Goal: Task Accomplishment & Management: Use online tool/utility

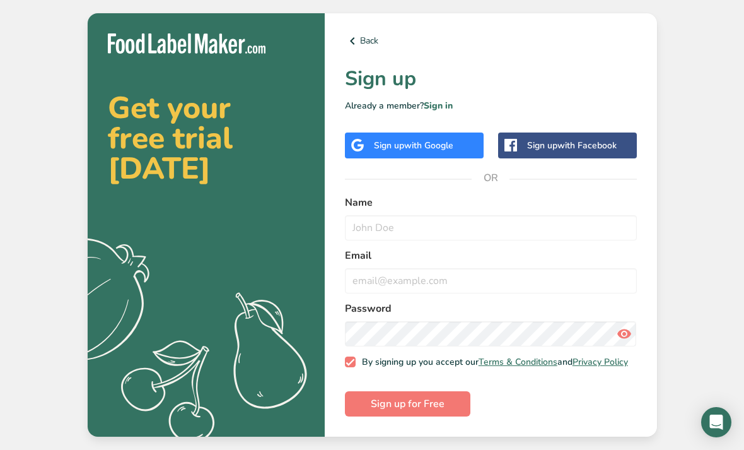
scroll to position [40, 0]
click at [549, 215] on input "text" at bounding box center [491, 227] width 292 height 25
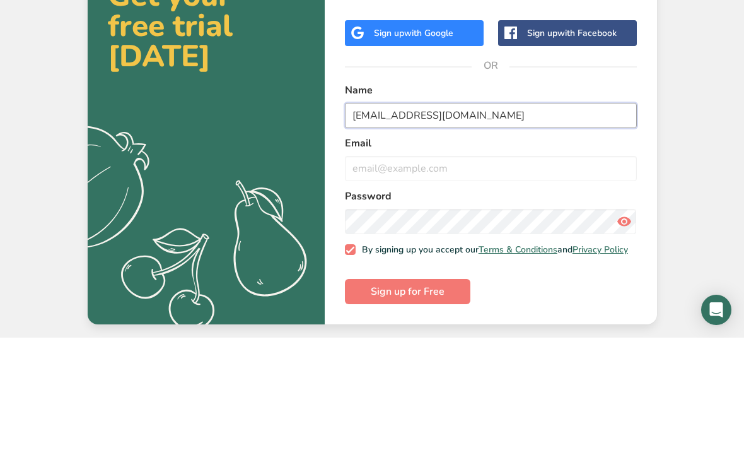
click at [361, 215] on input "[EMAIL_ADDRESS][DOMAIN_NAME]" at bounding box center [491, 227] width 292 height 25
click at [478, 268] on input "email" at bounding box center [491, 280] width 292 height 25
click at [556, 215] on input "[EMAIL_ADDRESS][DOMAIN_NAME]" at bounding box center [491, 227] width 292 height 25
type input "[DOMAIN_NAME]"
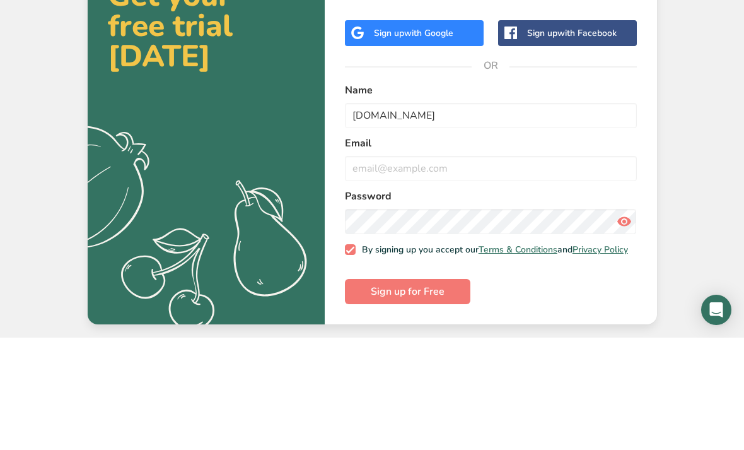
click at [578, 268] on input "email" at bounding box center [491, 280] width 292 height 25
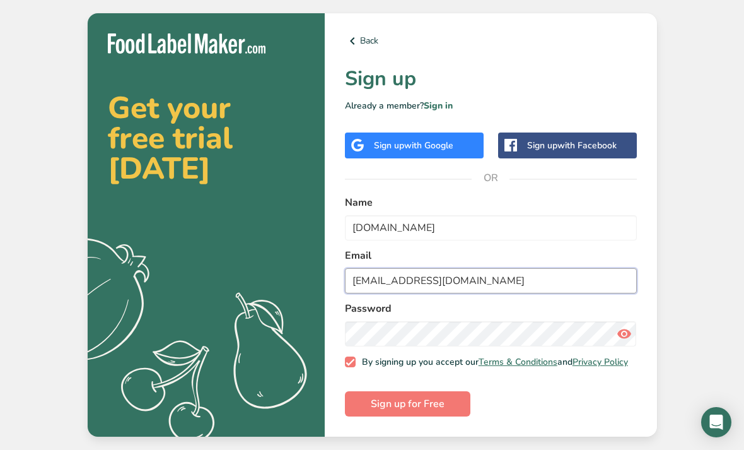
type input "[EMAIL_ADDRESS][DOMAIN_NAME]"
click at [452, 391] on button "Sign up for Free" at bounding box center [408, 403] width 126 height 25
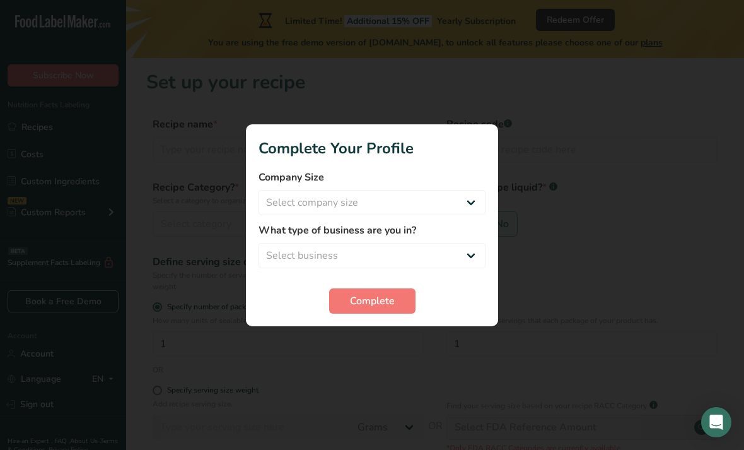
click at [391, 339] on div at bounding box center [372, 225] width 744 height 450
click at [385, 339] on div at bounding box center [372, 225] width 744 height 450
click at [421, 247] on select "Select business Packaged Food Manufacturer Restaurant & Cafe Bakery Meal Plans …" at bounding box center [372, 255] width 227 height 25
click at [435, 255] on select "Select business Packaged Food Manufacturer Restaurant & Cafe Bakery Meal Plans …" at bounding box center [372, 255] width 227 height 25
click at [439, 248] on select "Select business Packaged Food Manufacturer Restaurant & Cafe Bakery Meal Plans …" at bounding box center [372, 255] width 227 height 25
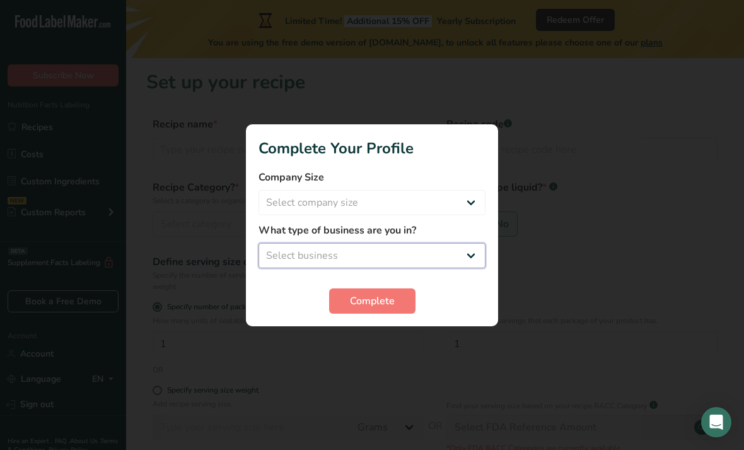
select select "8"
click at [394, 293] on span "Complete" at bounding box center [372, 300] width 45 height 15
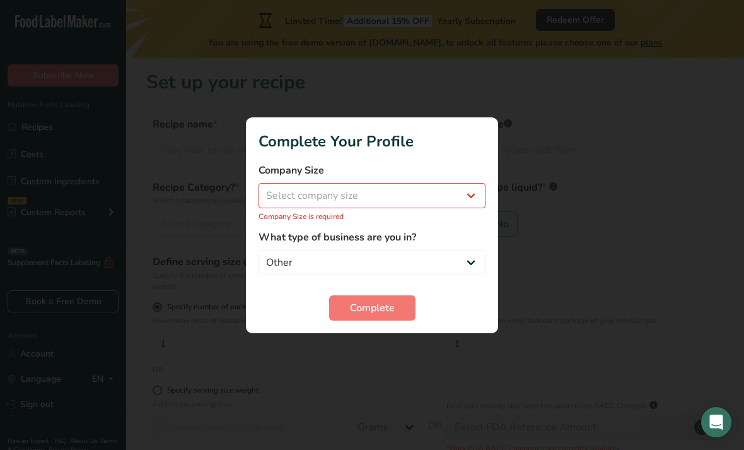
click at [418, 237] on label "What type of business are you in?" at bounding box center [372, 237] width 227 height 15
click at [438, 235] on label "What type of business are you in?" at bounding box center [372, 237] width 227 height 15
click at [352, 250] on select "Packaged Food Manufacturer Restaurant & Cafe Bakery Meal Plans & Catering Compa…" at bounding box center [372, 262] width 227 height 25
click at [468, 238] on label "What type of business are you in?" at bounding box center [372, 237] width 227 height 15
click at [468, 237] on label "What type of business are you in?" at bounding box center [372, 237] width 227 height 15
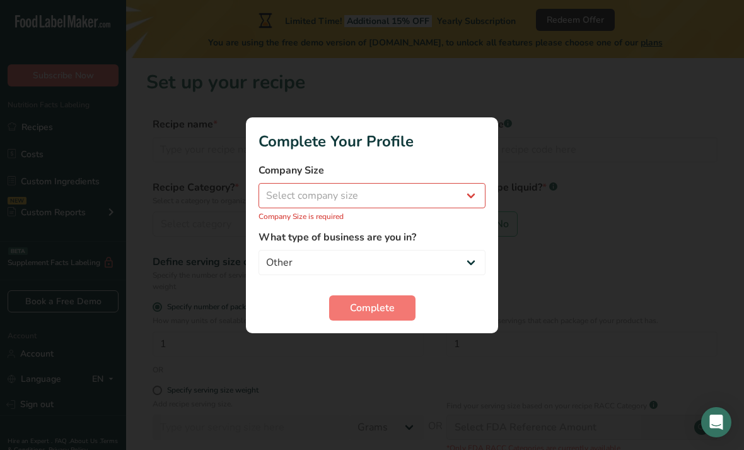
click at [386, 230] on label "What type of business are you in?" at bounding box center [372, 237] width 227 height 15
click at [344, 241] on label "What type of business are you in?" at bounding box center [372, 237] width 227 height 15
click at [471, 226] on form "Company Size Select company size Fewer than 10 Employees 10 to 50 Employees 51 …" at bounding box center [372, 242] width 227 height 158
click at [476, 235] on label "What type of business are you in?" at bounding box center [372, 237] width 227 height 15
click at [469, 238] on label "What type of business are you in?" at bounding box center [372, 237] width 227 height 15
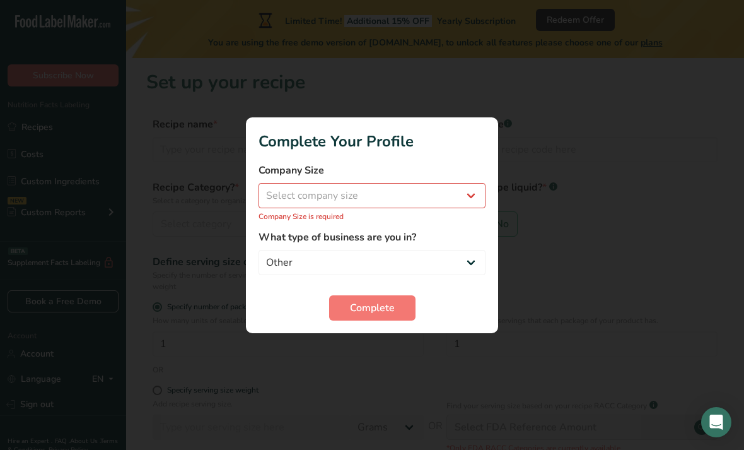
click at [473, 306] on div "Complete" at bounding box center [372, 307] width 227 height 25
click at [476, 294] on form "Company Size Select company size Fewer than 10 Employees 10 to 50 Employees 51 …" at bounding box center [372, 242] width 227 height 158
click at [307, 296] on div "Complete" at bounding box center [372, 307] width 227 height 25
click at [347, 242] on label "What type of business are you in?" at bounding box center [372, 237] width 227 height 15
click at [336, 240] on label "What type of business are you in?" at bounding box center [372, 237] width 227 height 15
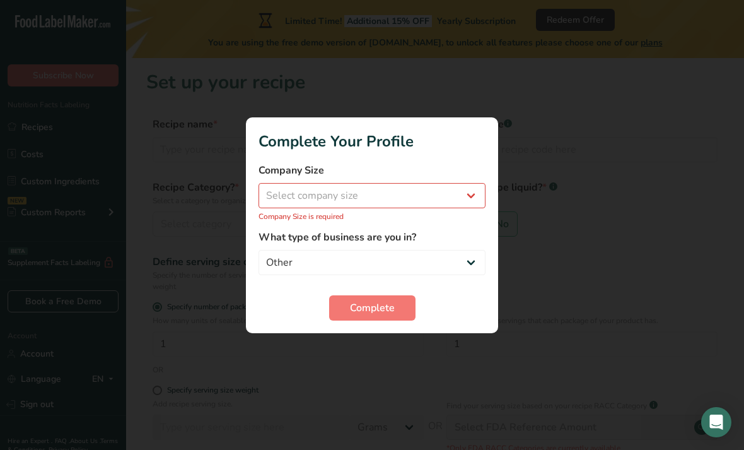
click at [336, 240] on label "What type of business are you in?" at bounding box center [372, 237] width 227 height 15
click at [324, 270] on select "Packaged Food Manufacturer Restaurant & Cafe Bakery Meal Plans & Catering Compa…" at bounding box center [372, 262] width 227 height 25
click at [320, 206] on select "Select company size Fewer than 10 Employees 10 to 50 Employees 51 to 500 Employ…" at bounding box center [372, 195] width 227 height 25
select select "4"
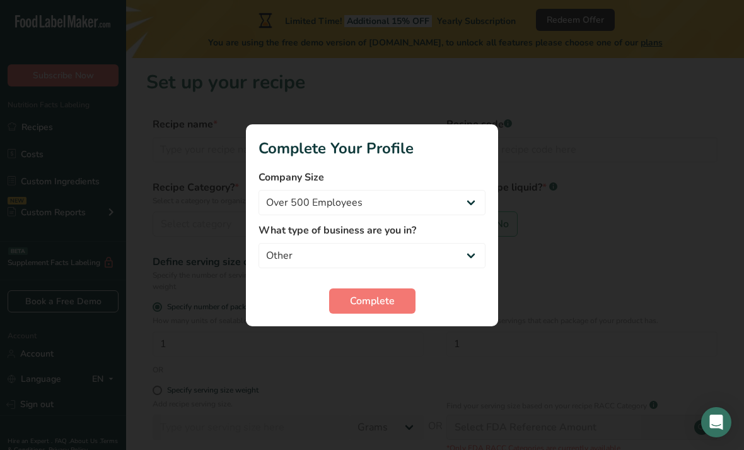
click at [315, 293] on div "Complete" at bounding box center [372, 300] width 227 height 25
click at [355, 267] on select "Packaged Food Manufacturer Restaurant & Cafe Bakery Meal Plans & Catering Compa…" at bounding box center [372, 255] width 227 height 25
select select "2"
click at [402, 344] on div at bounding box center [372, 225] width 744 height 450
click at [391, 340] on div at bounding box center [372, 225] width 744 height 450
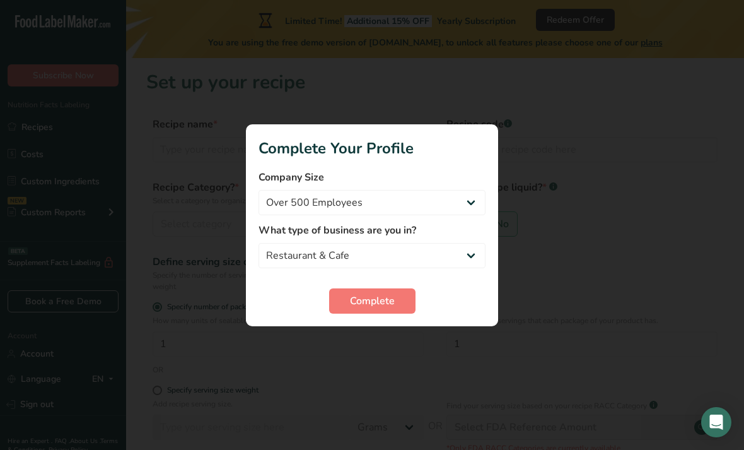
click at [386, 341] on div at bounding box center [372, 225] width 744 height 450
click at [384, 346] on div at bounding box center [372, 225] width 744 height 450
click at [408, 343] on div at bounding box center [372, 225] width 744 height 450
click at [356, 356] on div at bounding box center [372, 225] width 744 height 450
click at [356, 355] on div at bounding box center [372, 225] width 744 height 450
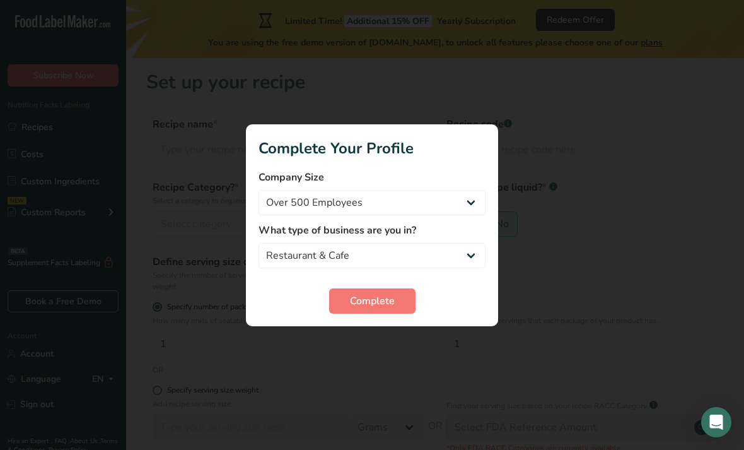
click at [720, 449] on html ".a-20{fill:#fff;} Subscribe Now Nutrition Facts Labeling Recipes Costs Custom I…" at bounding box center [372, 305] width 744 height 611
click at [398, 338] on div at bounding box center [372, 225] width 744 height 450
click at [383, 337] on div at bounding box center [372, 225] width 744 height 450
click at [382, 337] on div at bounding box center [372, 225] width 744 height 450
click at [384, 312] on button "Complete" at bounding box center [372, 300] width 86 height 25
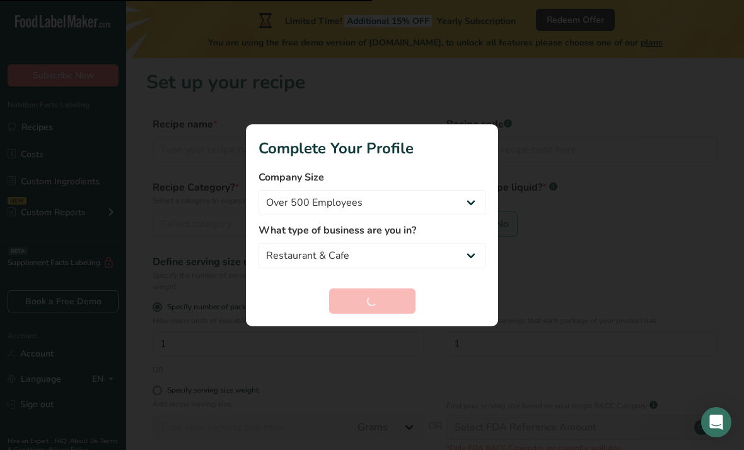
click at [380, 331] on div at bounding box center [372, 225] width 744 height 450
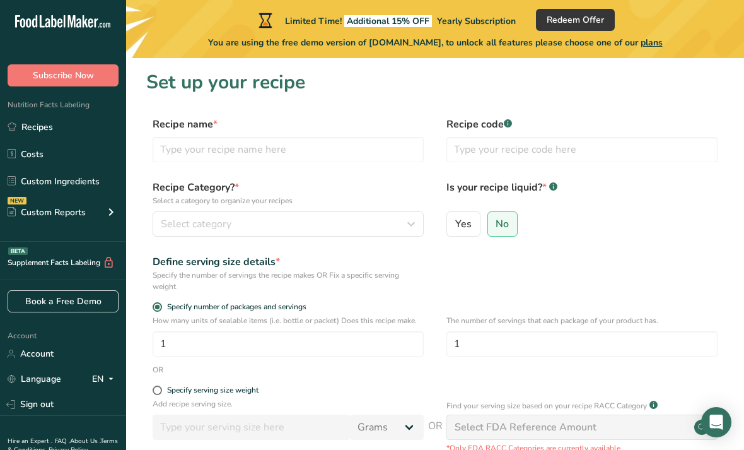
click at [461, 223] on span "Yes" at bounding box center [463, 224] width 16 height 13
click at [455, 223] on input "Yes" at bounding box center [451, 224] width 8 height 8
radio input "true"
radio input "false"
select select "22"
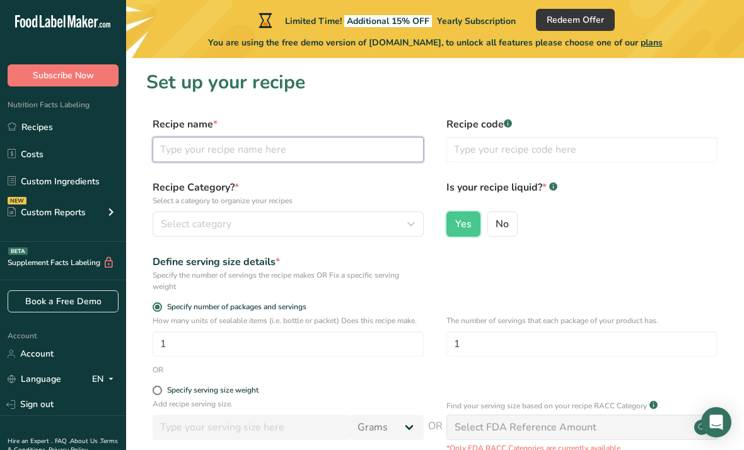
click at [351, 145] on input "text" at bounding box center [288, 149] width 271 height 25
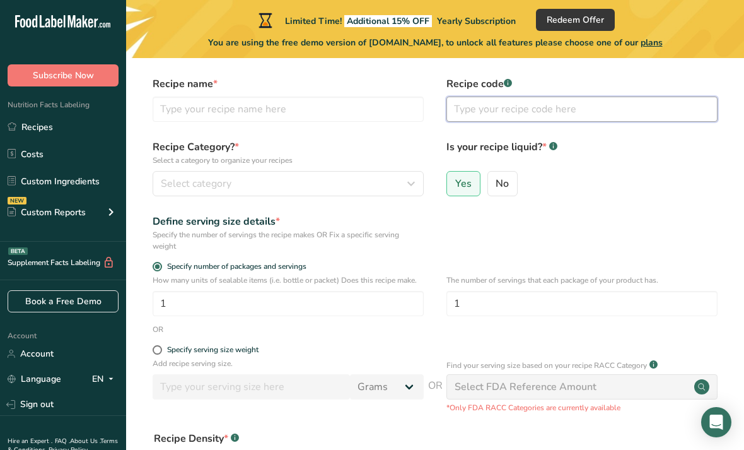
click at [648, 105] on input "text" at bounding box center [582, 109] width 271 height 25
click at [364, 182] on div "Select category" at bounding box center [284, 183] width 247 height 15
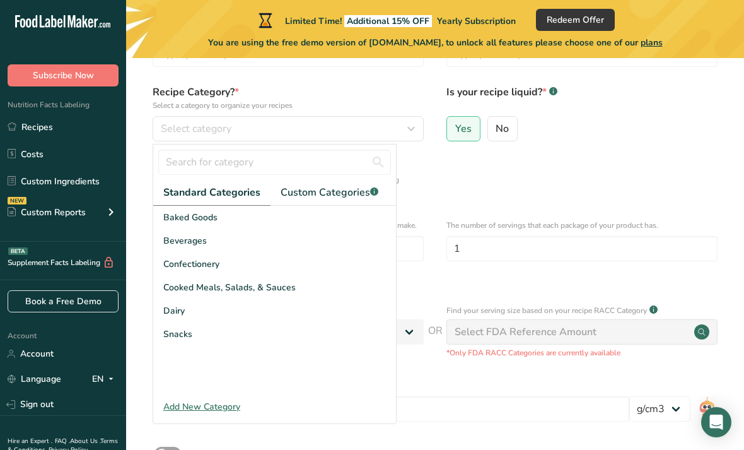
scroll to position [96, 0]
click at [366, 193] on span "Custom Categories .a-a{fill:#347362;}.b-a{fill:#fff;}" at bounding box center [330, 191] width 98 height 15
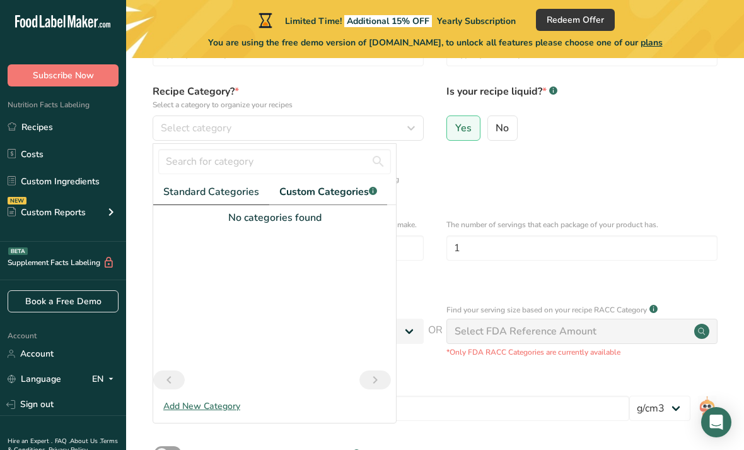
click at [214, 199] on link "Standard Categories" at bounding box center [211, 192] width 116 height 26
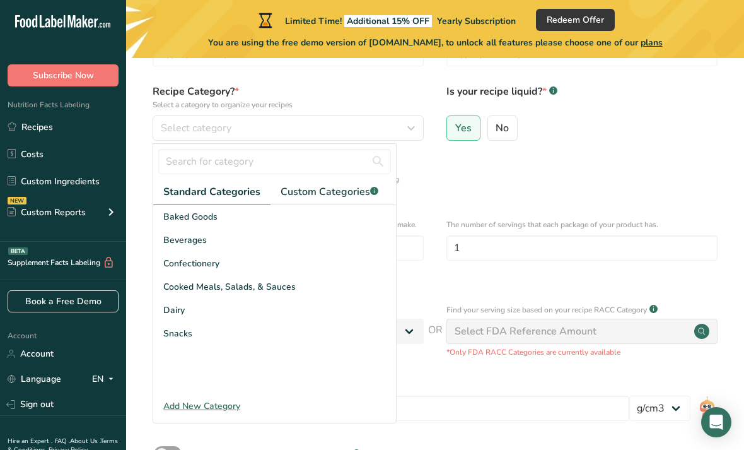
click at [264, 334] on div "Snacks" at bounding box center [274, 333] width 243 height 23
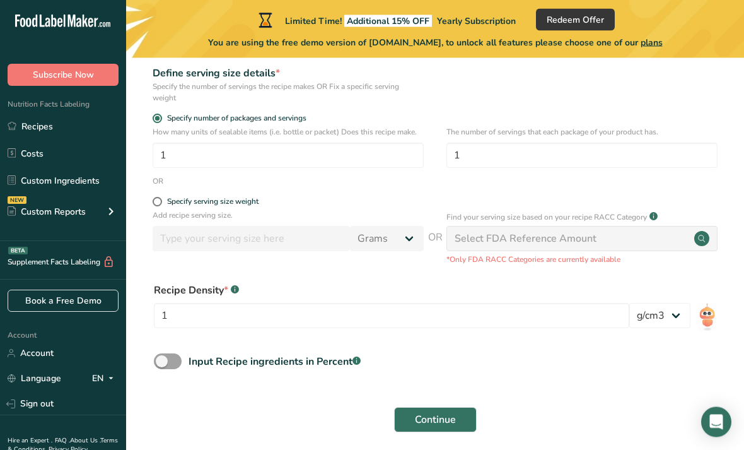
scroll to position [198, 0]
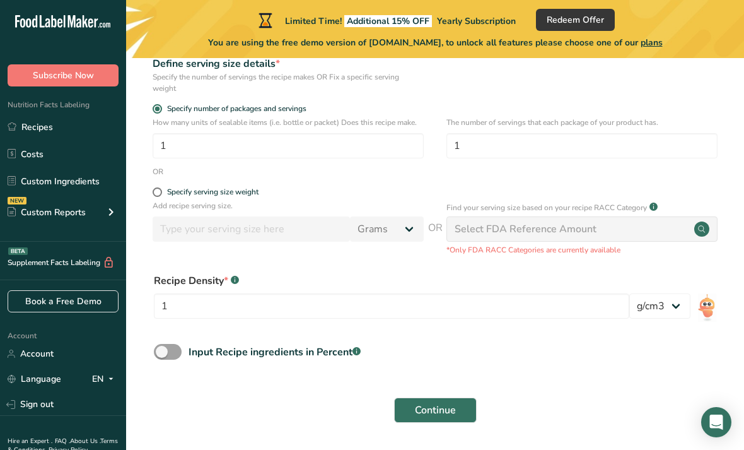
click at [672, 310] on select "lb/ft3 g/cm3" at bounding box center [660, 305] width 61 height 25
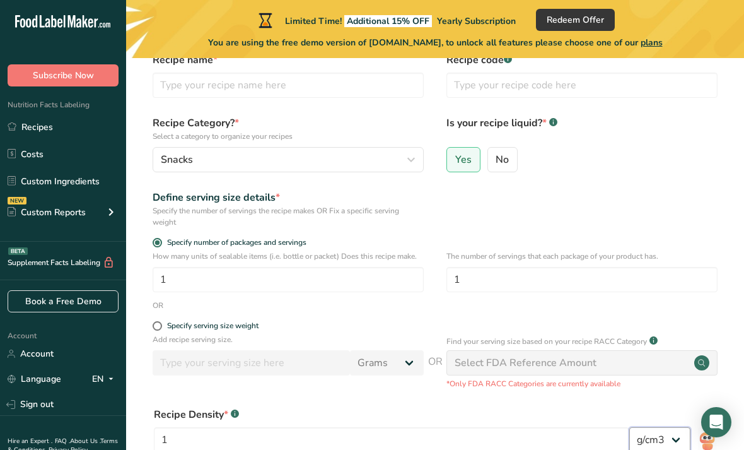
scroll to position [0, 0]
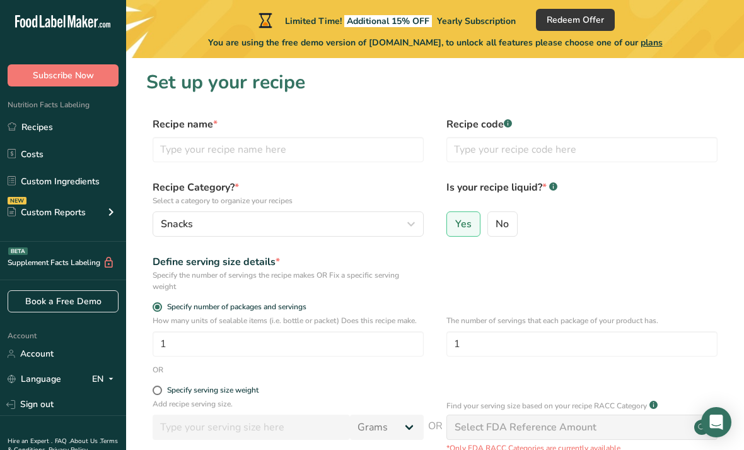
click at [520, 132] on div "Recipe code .a-a{fill:#347362;}.b-a{fill:#fff;}" at bounding box center [582, 143] width 271 height 53
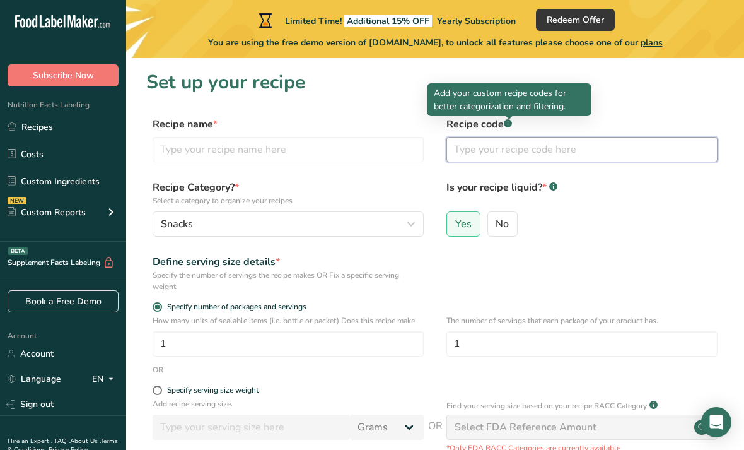
click at [573, 150] on input "text" at bounding box center [582, 149] width 271 height 25
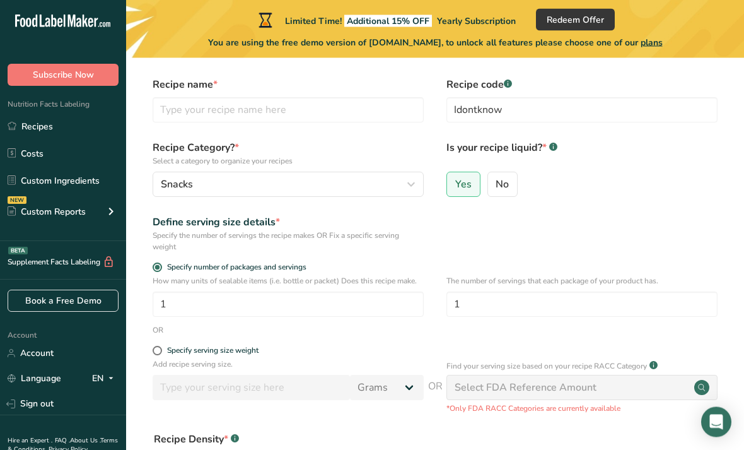
scroll to position [38, 0]
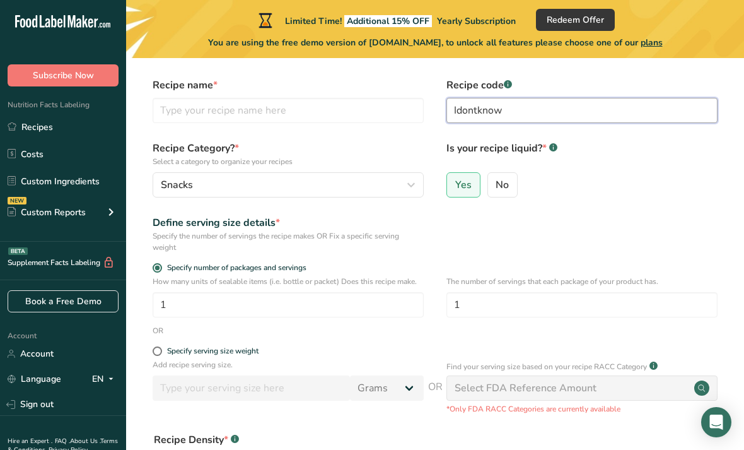
type input "Idontknow"
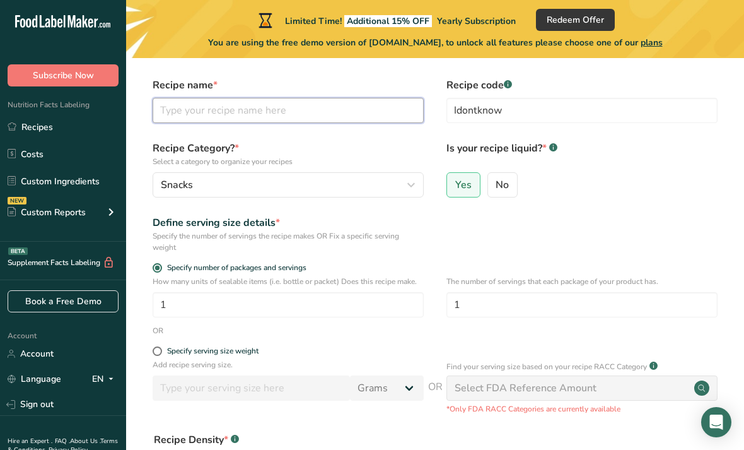
click at [350, 112] on input "text" at bounding box center [288, 110] width 271 height 25
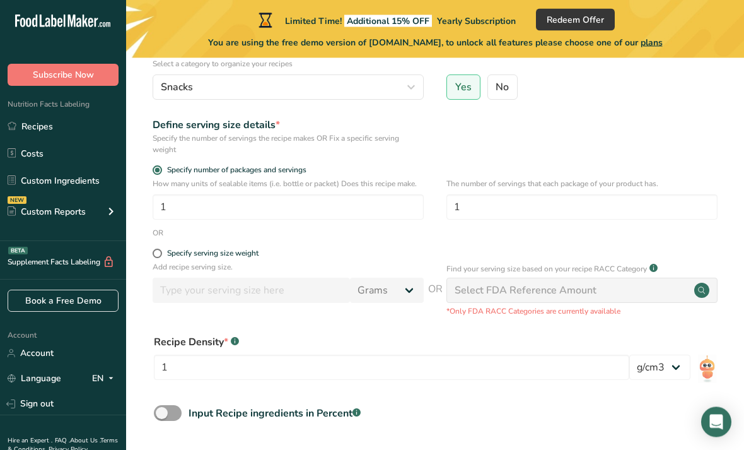
scroll to position [137, 0]
type input "[PERSON_NAME] Smoothie"
click at [139, 250] on section "Set up your recipe Recipe name * [PERSON_NAME] Recipe code .a-a{fill:#347362;}.…" at bounding box center [435, 216] width 618 height 590
click at [156, 269] on p "Add recipe serving size." at bounding box center [288, 266] width 271 height 11
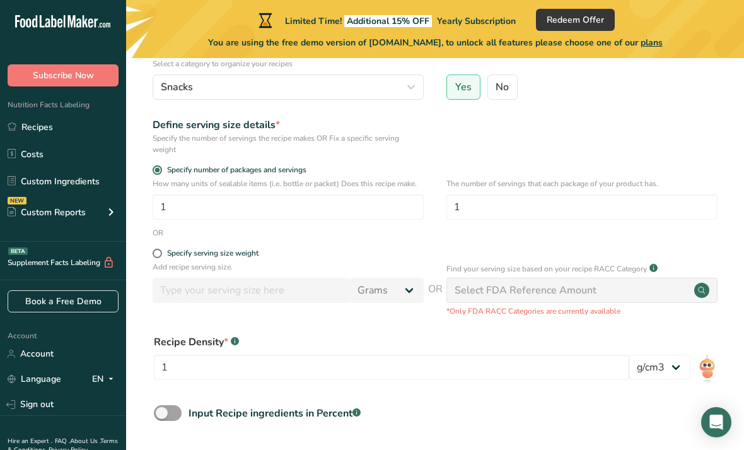
click at [153, 255] on span at bounding box center [157, 253] width 9 height 9
click at [153, 255] on input "Specify serving size weight" at bounding box center [157, 253] width 8 height 8
radio input "true"
radio input "false"
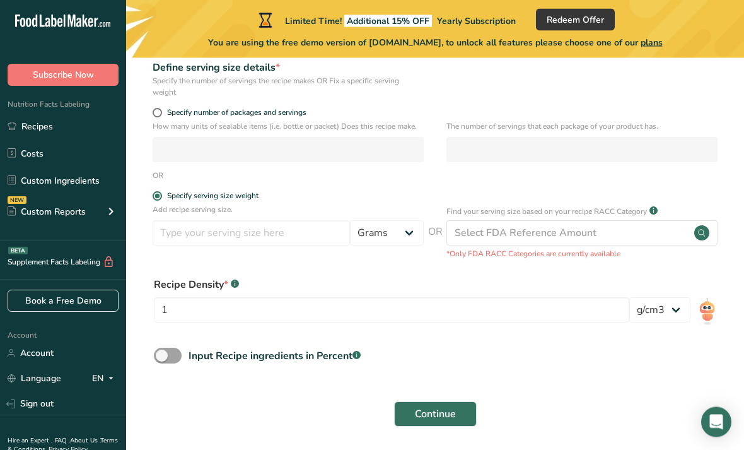
click at [395, 229] on select "Grams kg mg mcg lb oz l mL fl oz tbsp tsp cup qt gallon" at bounding box center [387, 233] width 74 height 25
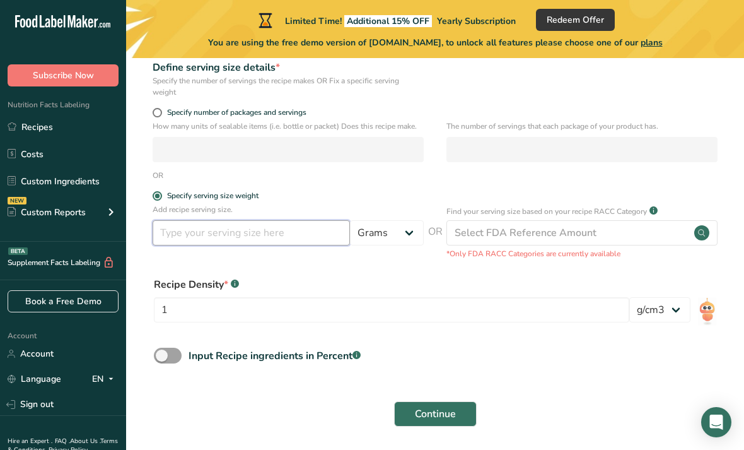
click at [300, 239] on input "number" at bounding box center [251, 232] width 197 height 25
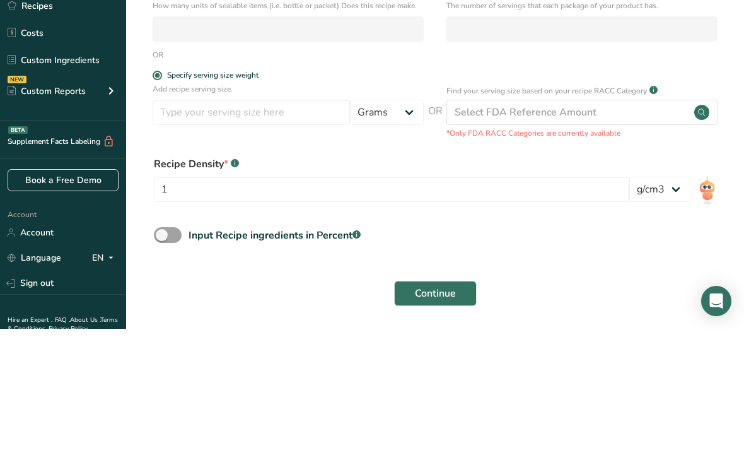
scroll to position [38, 0]
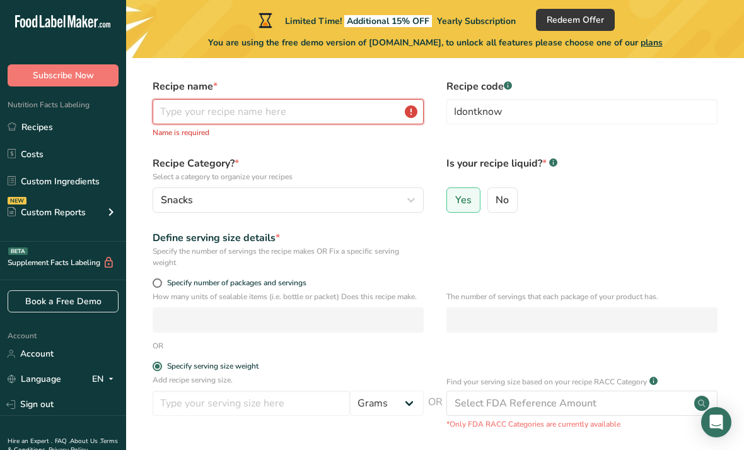
type input "[PERSON_NAME] Smoothie"
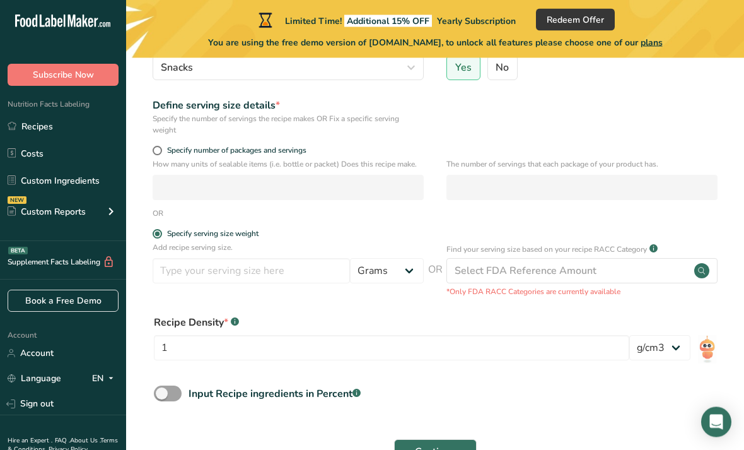
scroll to position [156, 0]
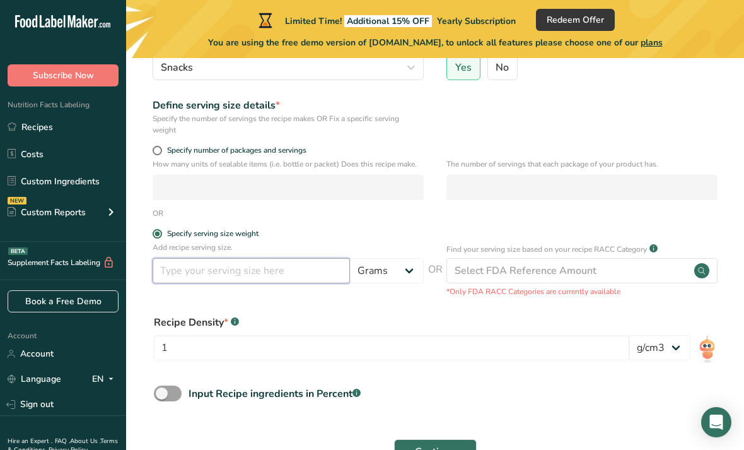
click at [185, 267] on input "number" at bounding box center [251, 270] width 197 height 25
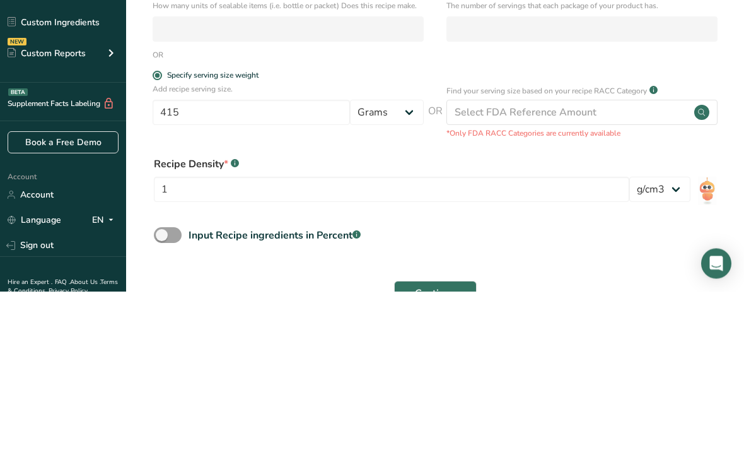
scroll to position [198, 0]
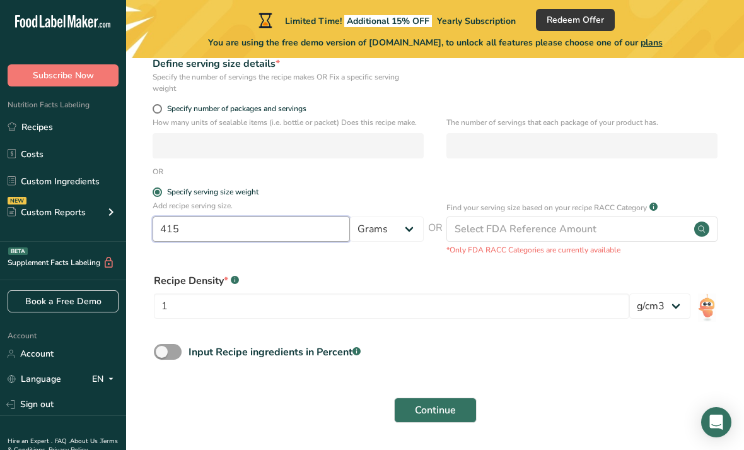
type input "415"
click at [461, 409] on button "Continue" at bounding box center [435, 409] width 83 height 25
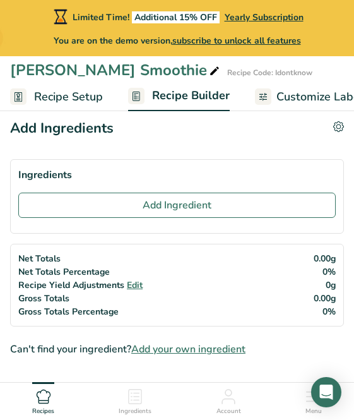
scroll to position [20, 0]
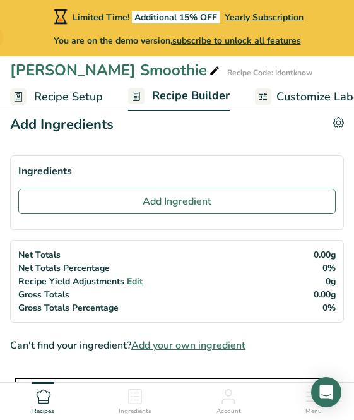
click at [286, 208] on button "Add Ingredient" at bounding box center [176, 201] width 317 height 25
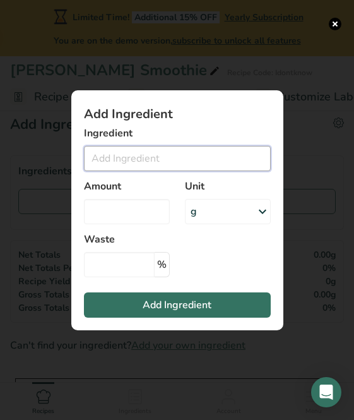
click at [214, 171] on input "Add ingredient modal" at bounding box center [177, 158] width 187 height 25
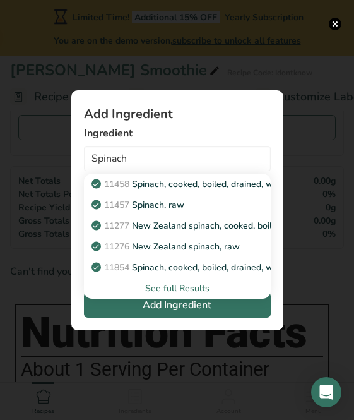
scroll to position [115, 0]
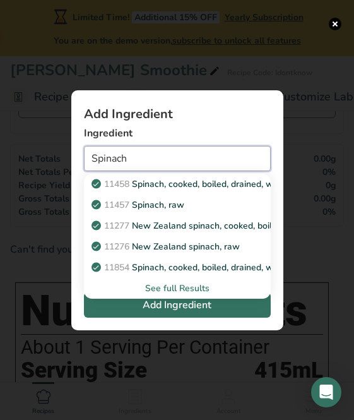
type input "Spinach"
click at [237, 120] on h1 "Add Ingredient" at bounding box center [177, 114] width 187 height 13
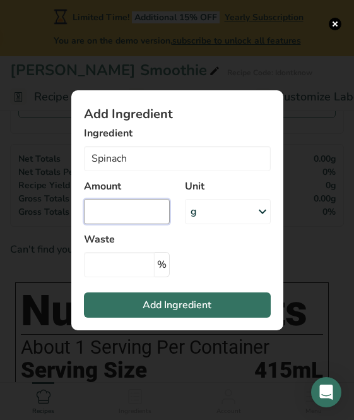
click at [134, 224] on input "Add ingredient modal" at bounding box center [127, 211] width 86 height 25
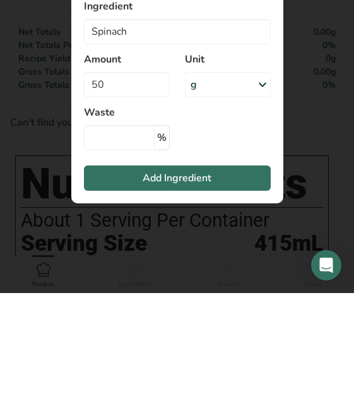
scroll to position [242, 0]
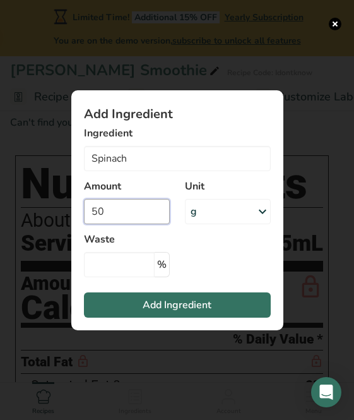
type input "50"
click at [122, 277] on input "Add ingredient modal" at bounding box center [119, 264] width 71 height 25
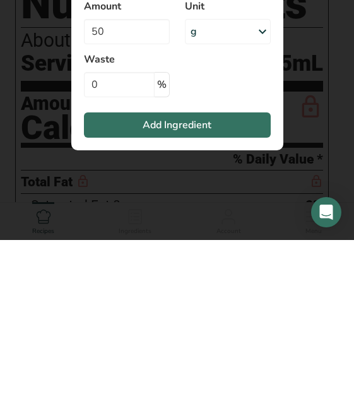
scroll to position [422, 0]
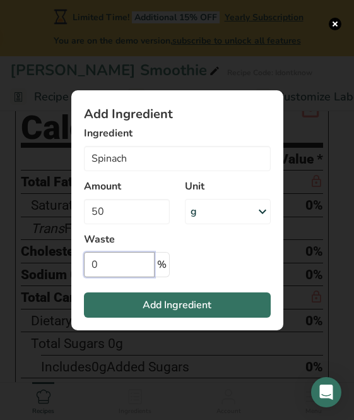
type input "0"
click at [241, 317] on button "Add Ingredient" at bounding box center [177, 304] width 187 height 25
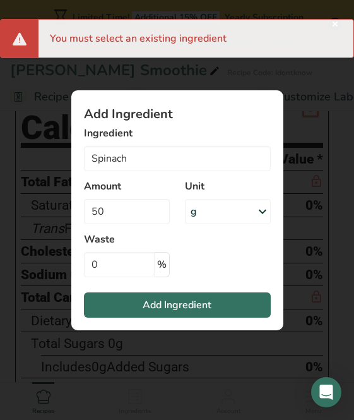
click at [241, 317] on button "Add Ingredient" at bounding box center [177, 304] width 187 height 25
click at [237, 317] on button "Add Ingredient" at bounding box center [177, 304] width 187 height 25
click at [196, 161] on div "Ingredient Spinach 11458 Spinach, cooked, boiled, drained, without salt 11457 S…" at bounding box center [177, 148] width 187 height 45
click at [195, 141] on label "Ingredient" at bounding box center [177, 133] width 187 height 15
click at [183, 171] on input "Spinach" at bounding box center [177, 158] width 187 height 25
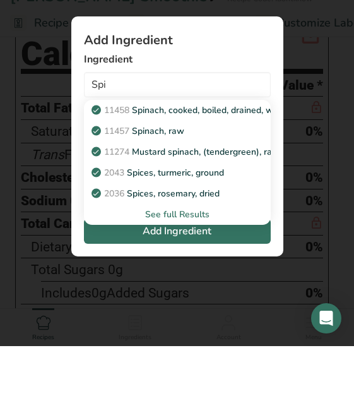
click at [216, 198] on div "11457 Spinach, raw" at bounding box center [167, 204] width 146 height 13
type input "Spinach, raw"
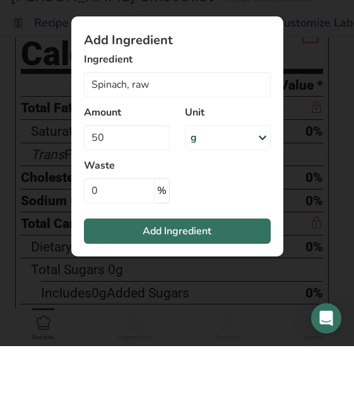
scroll to position [496, 0]
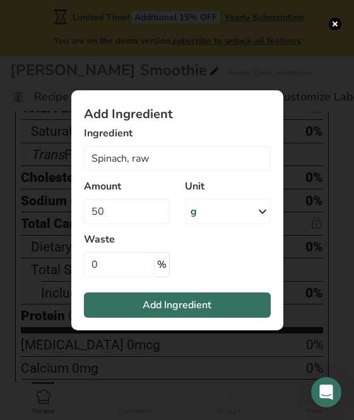
click at [223, 317] on button "Add Ingredient" at bounding box center [177, 304] width 187 height 25
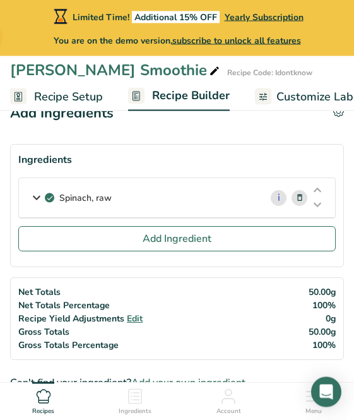
scroll to position [0, 0]
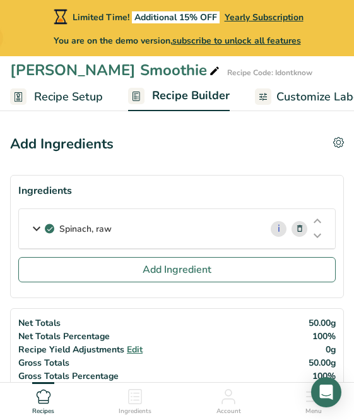
click at [261, 268] on button "Add Ingredient" at bounding box center [176, 269] width 317 height 25
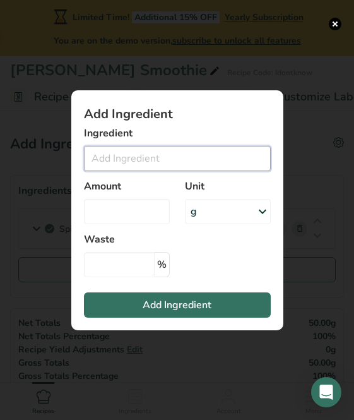
click at [185, 155] on input "Add ingredient modal" at bounding box center [177, 158] width 187 height 25
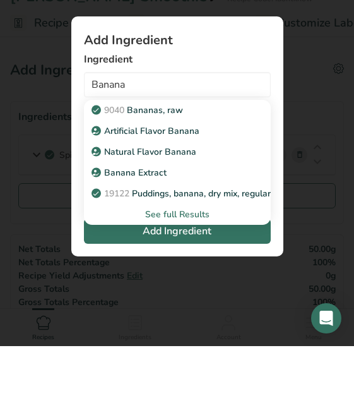
click at [196, 177] on div "9040 [GEOGRAPHIC_DATA], raw" at bounding box center [167, 183] width 146 height 13
type input "Bananas, raw"
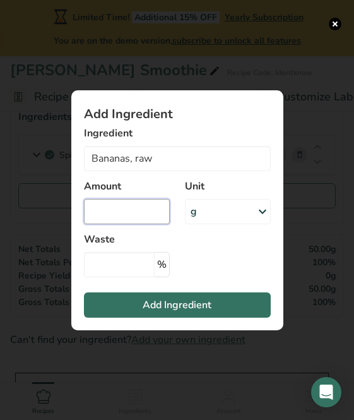
click at [143, 209] on input "Add ingredient modal" at bounding box center [127, 211] width 86 height 25
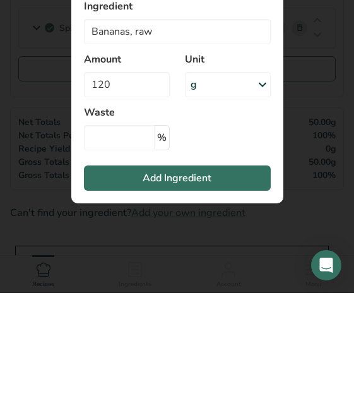
scroll to position [201, 0]
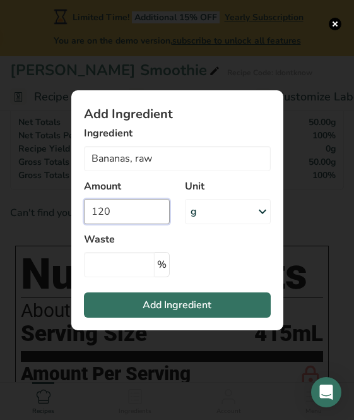
type input "120"
click at [131, 262] on input "Add ingredient modal" at bounding box center [119, 264] width 71 height 25
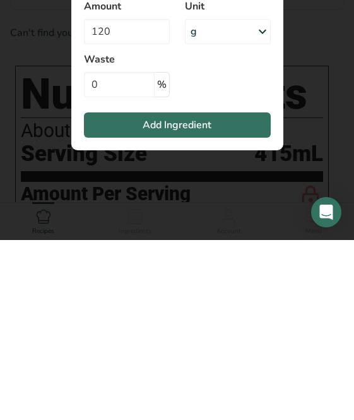
scroll to position [380, 0]
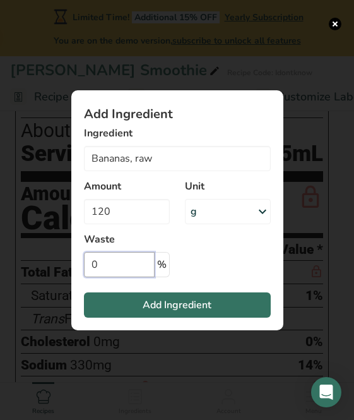
type input "0"
click at [232, 305] on button "Add Ingredient" at bounding box center [177, 304] width 187 height 25
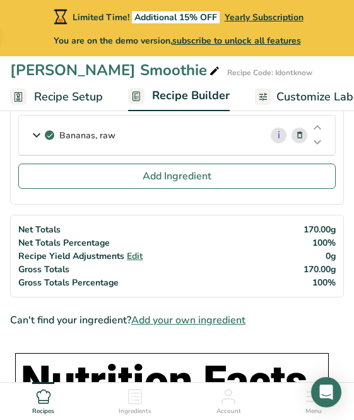
scroll to position [127, 0]
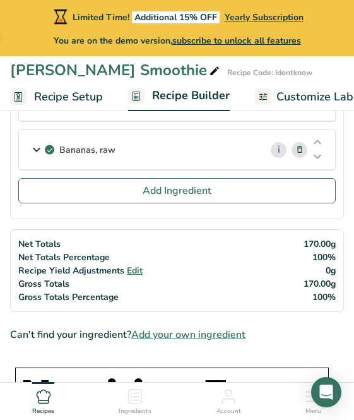
click at [278, 199] on button "Add Ingredient" at bounding box center [176, 190] width 317 height 25
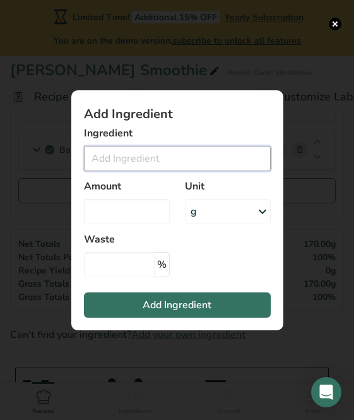
click at [220, 160] on input "Add ingredient modal" at bounding box center [177, 158] width 187 height 25
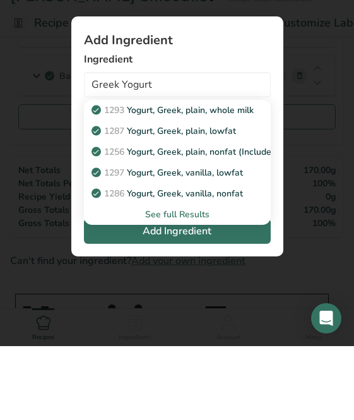
scroll to position [201, 0]
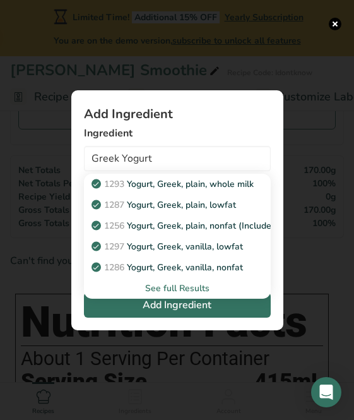
click at [128, 183] on p "1293 Yogurt, Greek, plain, whole milk" at bounding box center [174, 183] width 160 height 13
type input "Yogurt, Greek, plain, whole milk"
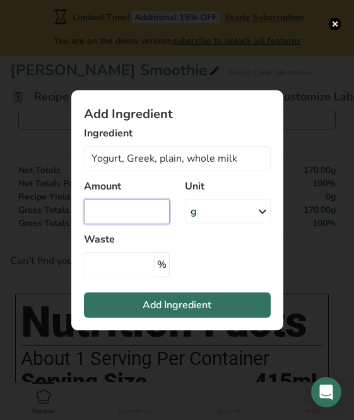
click at [131, 222] on input "Add ingredient modal" at bounding box center [127, 211] width 86 height 25
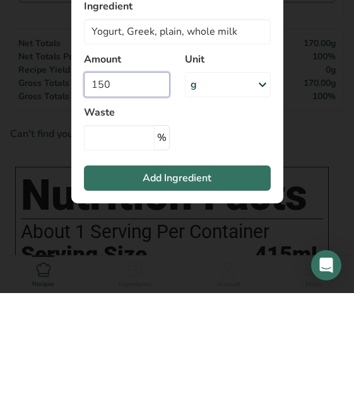
type input "150"
click at [128, 252] on input "Add ingredient modal" at bounding box center [119, 264] width 71 height 25
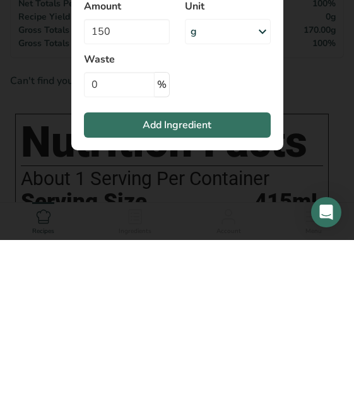
scroll to position [381, 0]
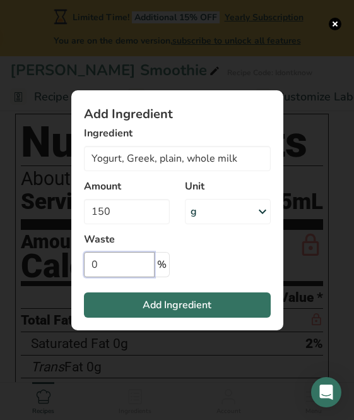
type input "0"
click at [237, 309] on button "Add Ingredient" at bounding box center [177, 304] width 187 height 25
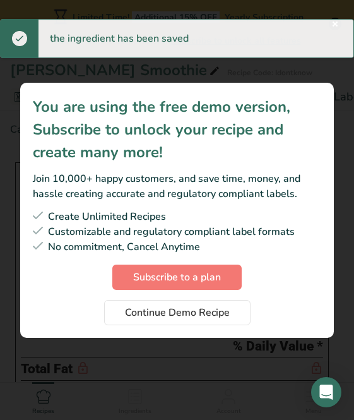
click at [220, 311] on span "Continue Demo Recipe" at bounding box center [177, 312] width 105 height 15
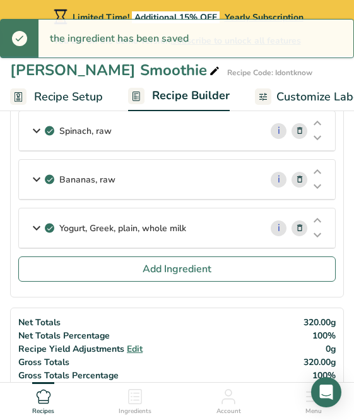
scroll to position [0, 0]
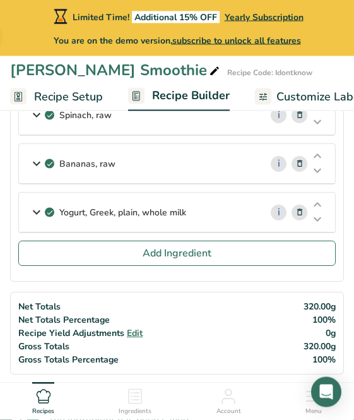
click at [206, 261] on span "Add Ingredient" at bounding box center [177, 253] width 69 height 15
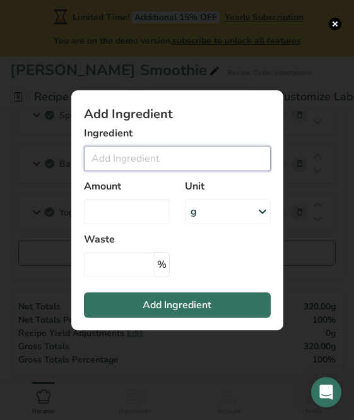
click at [214, 171] on input "Add ingredient modal" at bounding box center [177, 158] width 187 height 25
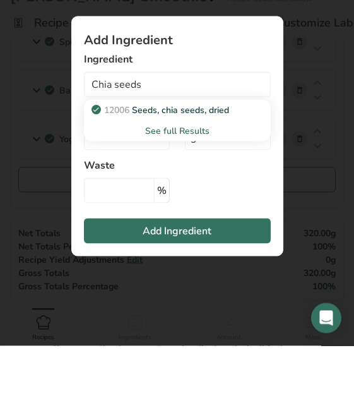
click at [244, 173] on link "12006 Seeds, chia seeds, dried" at bounding box center [177, 183] width 187 height 21
type input "Seeds, chia seeds, dried"
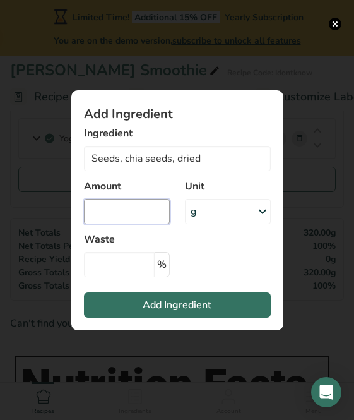
click at [156, 224] on input "Add ingredient modal" at bounding box center [127, 211] width 86 height 25
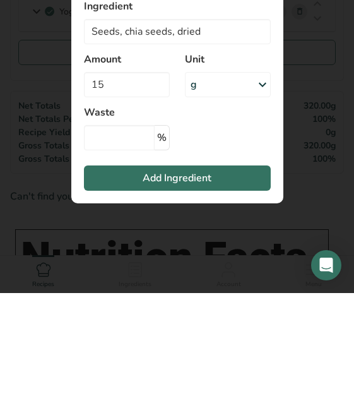
scroll to position [314, 0]
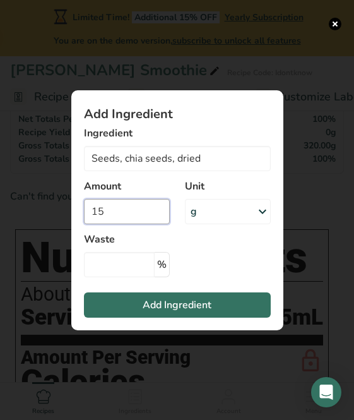
type input "15"
click at [138, 277] on input "Add ingredient modal" at bounding box center [119, 264] width 71 height 25
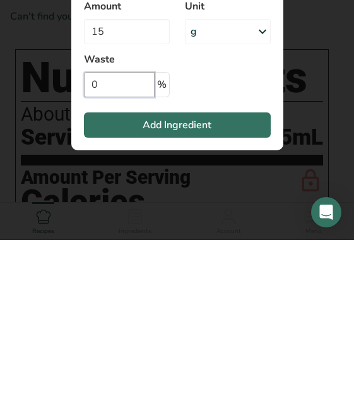
type input "0"
click at [224, 292] on button "Add Ingredient" at bounding box center [177, 304] width 187 height 25
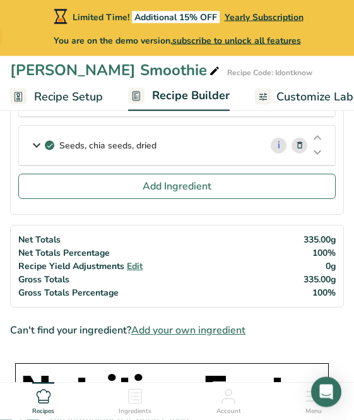
scroll to position [202, 0]
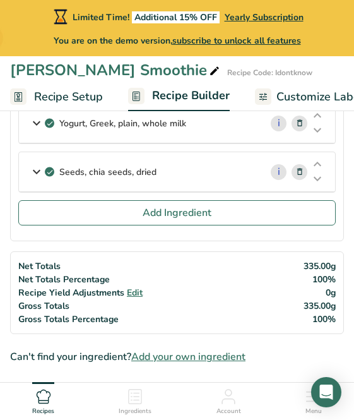
click at [259, 211] on button "Add Ingredient" at bounding box center [176, 212] width 317 height 25
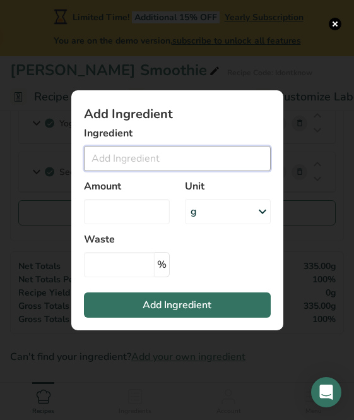
click at [214, 164] on input "Add ingredient modal" at bounding box center [177, 158] width 187 height 25
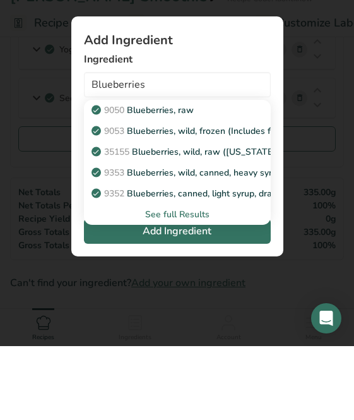
click at [192, 177] on p "9050 Blueberries, raw" at bounding box center [144, 183] width 100 height 13
type input "Blueberries, raw"
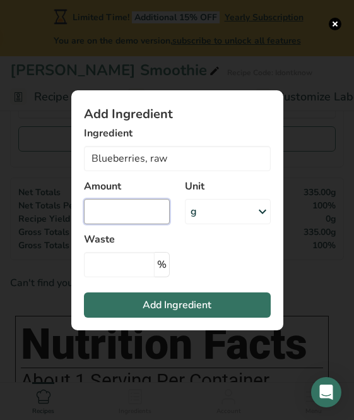
click at [139, 211] on input "Add ingredient modal" at bounding box center [127, 211] width 86 height 25
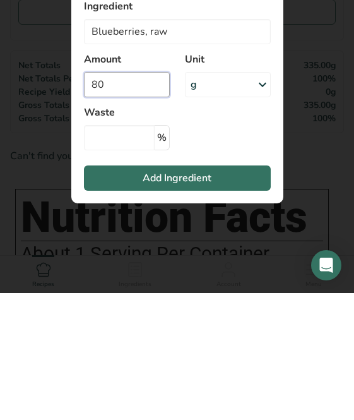
type input "80"
click at [131, 252] on input "Add ingredient modal" at bounding box center [119, 264] width 71 height 25
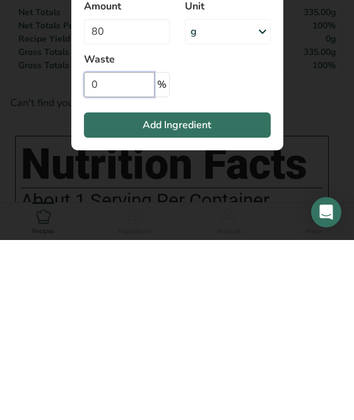
type input "0"
click at [226, 292] on button "Add Ingredient" at bounding box center [177, 304] width 187 height 25
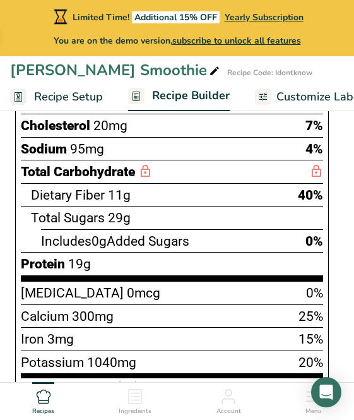
scroll to position [817, 0]
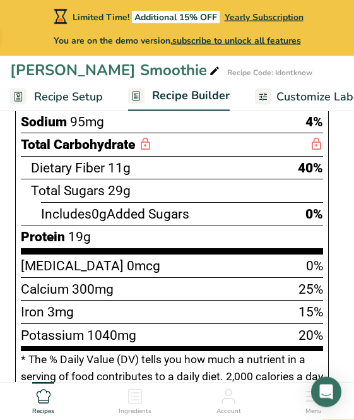
click at [127, 261] on span "0mcg" at bounding box center [143, 266] width 33 height 16
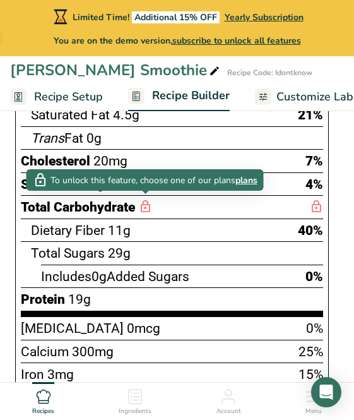
scroll to position [757, 0]
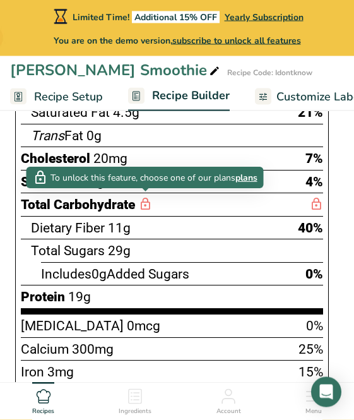
click at [79, 294] on span "19g" at bounding box center [79, 297] width 23 height 16
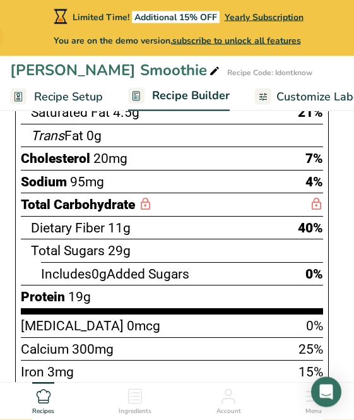
scroll to position [758, 0]
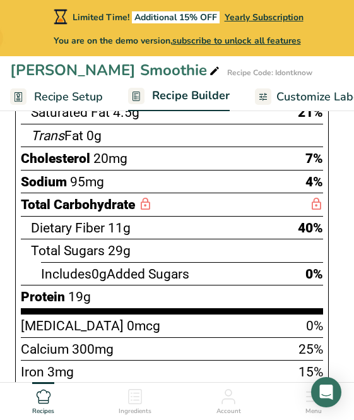
click at [300, 327] on div "[MEDICAL_DATA] 0mcg 0%" at bounding box center [172, 325] width 302 height 23
click at [291, 326] on div "[MEDICAL_DATA] 0mcg 0%" at bounding box center [172, 325] width 302 height 23
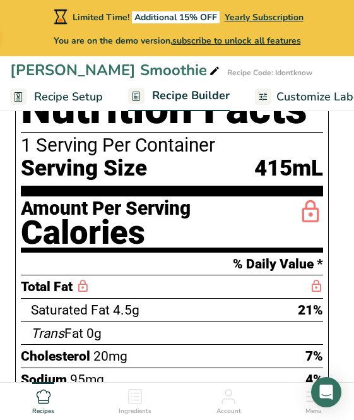
scroll to position [560, 0]
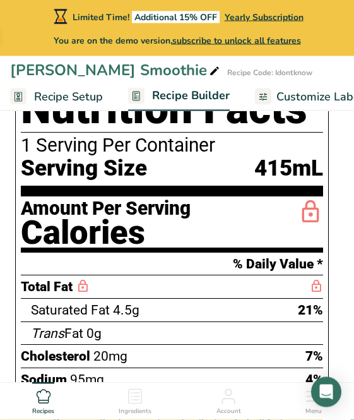
click at [329, 212] on div "Nutrition Facts 1 Serving Per Container Serving Size 415mL Amount Per Serving C…" at bounding box center [172, 403] width 324 height 654
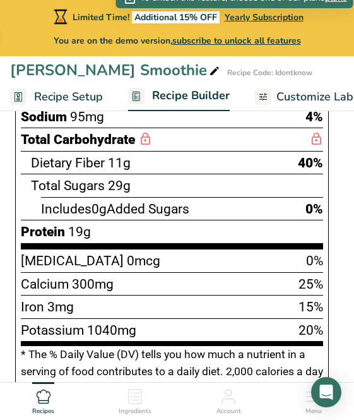
scroll to position [843, 0]
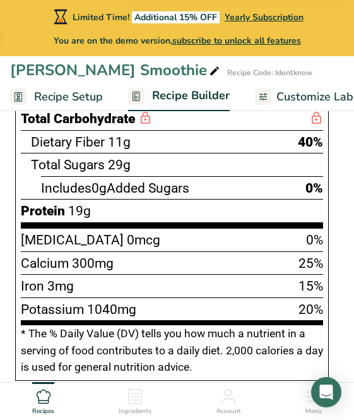
click at [280, 297] on div "Potassium 1040mg 20%" at bounding box center [172, 308] width 302 height 23
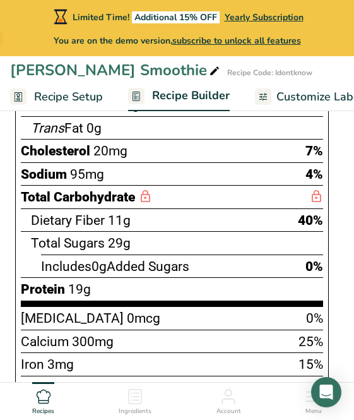
scroll to position [766, 0]
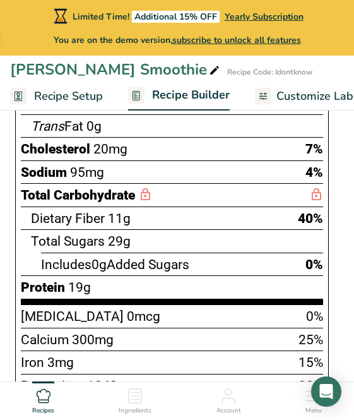
click at [326, 407] on div "Open Intercom Messenger" at bounding box center [326, 392] width 30 height 30
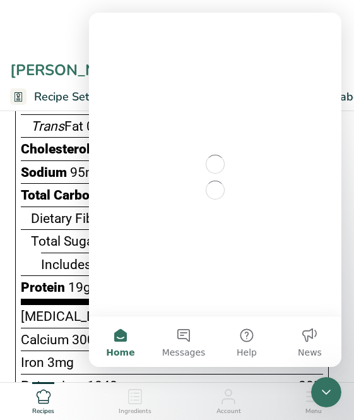
scroll to position [0, 0]
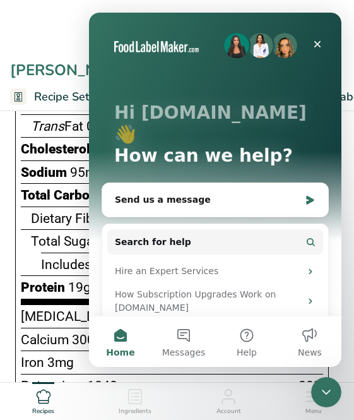
click at [319, 392] on icon "Close Intercom Messenger" at bounding box center [326, 391] width 15 height 15
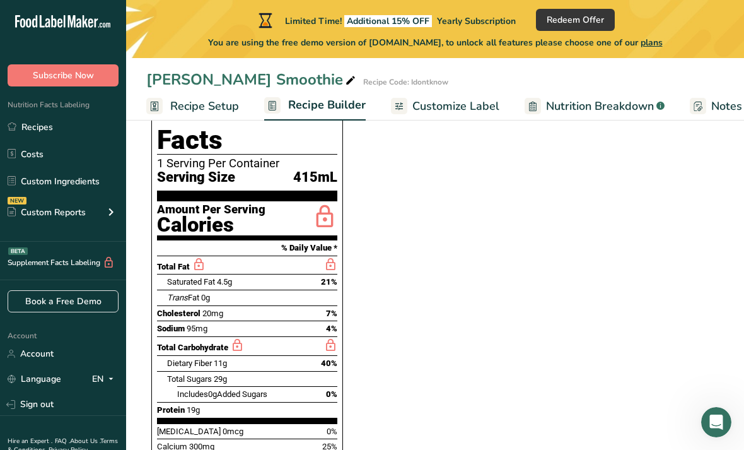
scroll to position [666, 0]
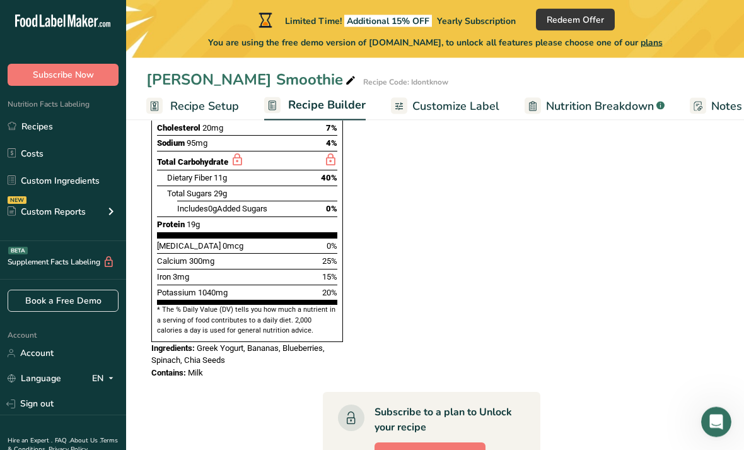
click at [458, 448] on span "Subscribe Now" at bounding box center [430, 455] width 69 height 15
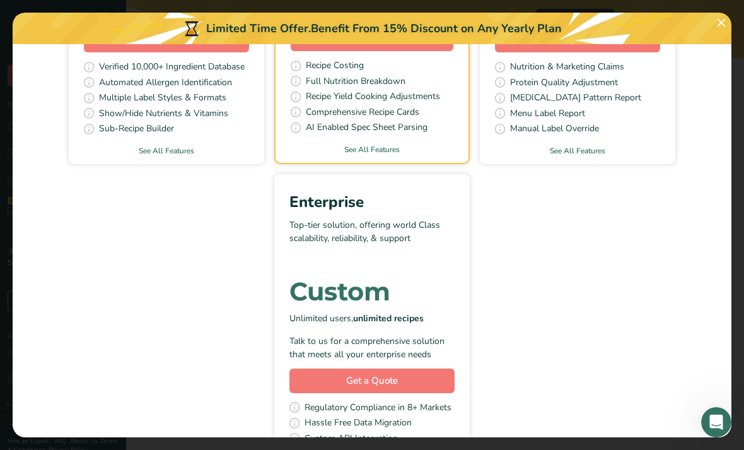
scroll to position [314, 0]
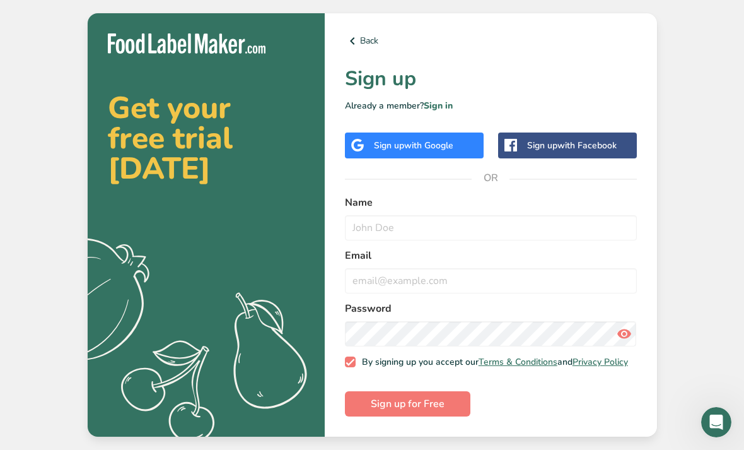
scroll to position [40, 0]
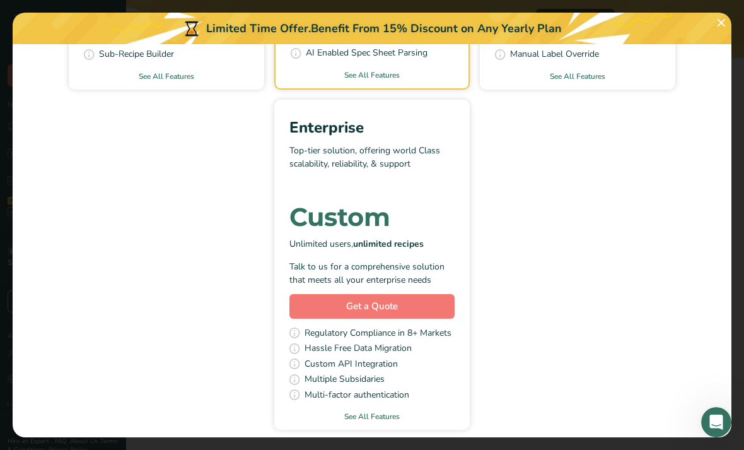
scroll to position [385, 0]
click at [304, 449] on div "No Commitment, Cancel Anytime" at bounding box center [372, 457] width 689 height 15
click at [343, 449] on div "No Commitment, Cancel Anytime" at bounding box center [372, 457] width 689 height 15
click at [299, 449] on div "No Commitment, Cancel Anytime" at bounding box center [372, 457] width 689 height 15
click at [412, 449] on div "No Commitment, Cancel Anytime" at bounding box center [372, 457] width 689 height 15
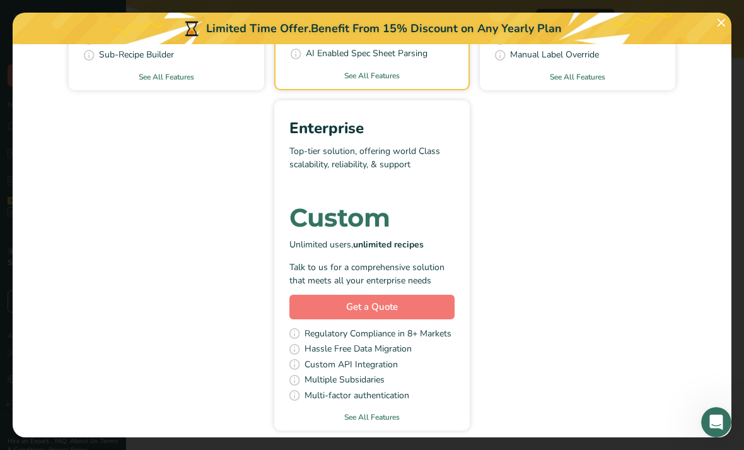
click at [411, 449] on div "No Commitment, Cancel Anytime" at bounding box center [372, 457] width 689 height 15
click at [430, 425] on section "Pick Your Pricing Plan Monthly Yearly Essential All the basics needed to create…" at bounding box center [372, 240] width 719 height 393
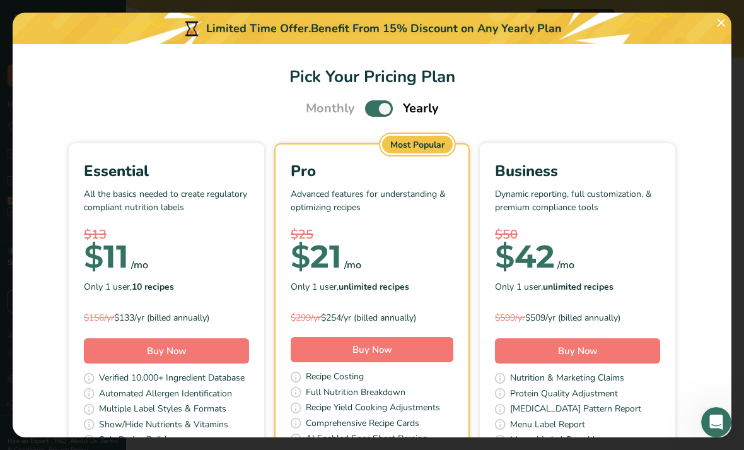
scroll to position [0, 0]
click at [722, 21] on button "Pick Your Pricing Plan Modal" at bounding box center [722, 23] width 20 height 20
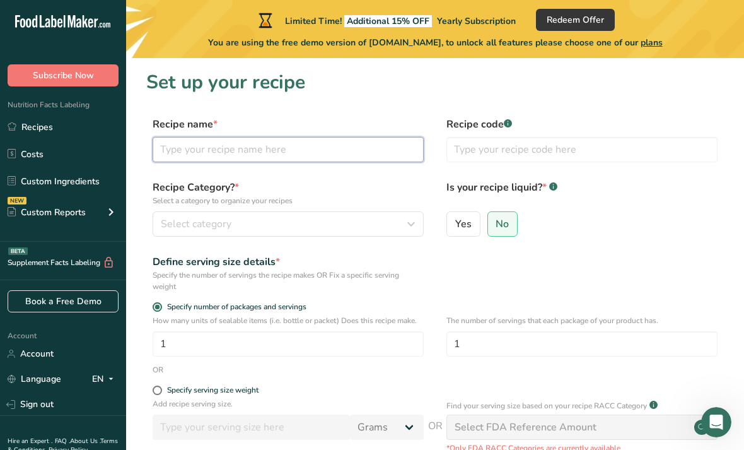
click at [395, 158] on input "text" at bounding box center [288, 149] width 271 height 25
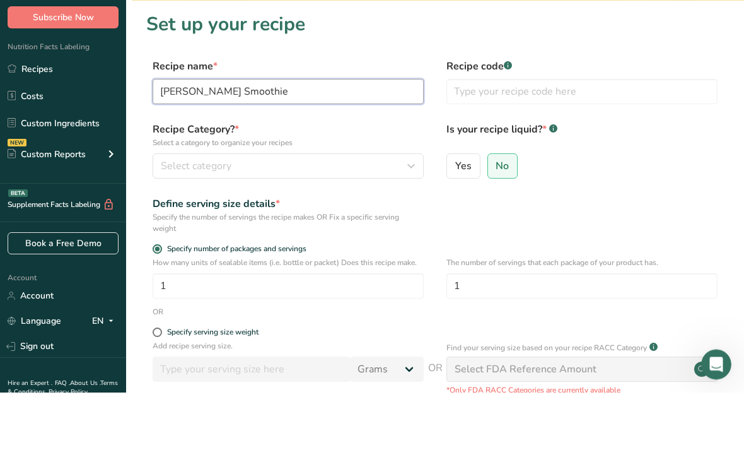
type input "[PERSON_NAME] Smoothie"
click at [582, 137] on input "text" at bounding box center [582, 149] width 271 height 25
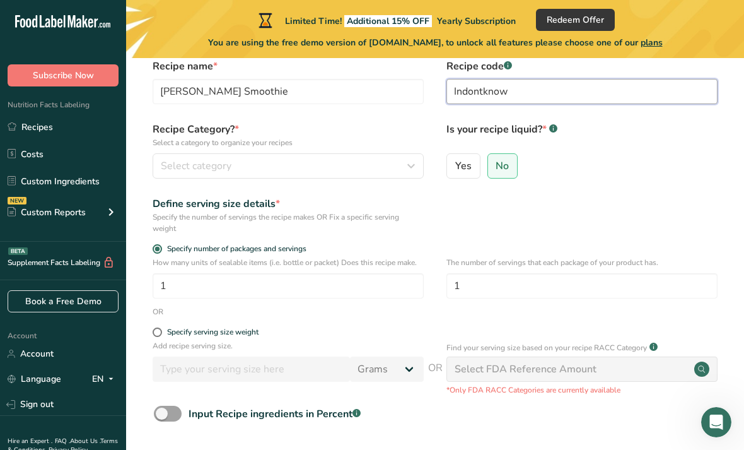
type input "Indontknow"
click at [161, 158] on span "Select category" at bounding box center [196, 165] width 71 height 15
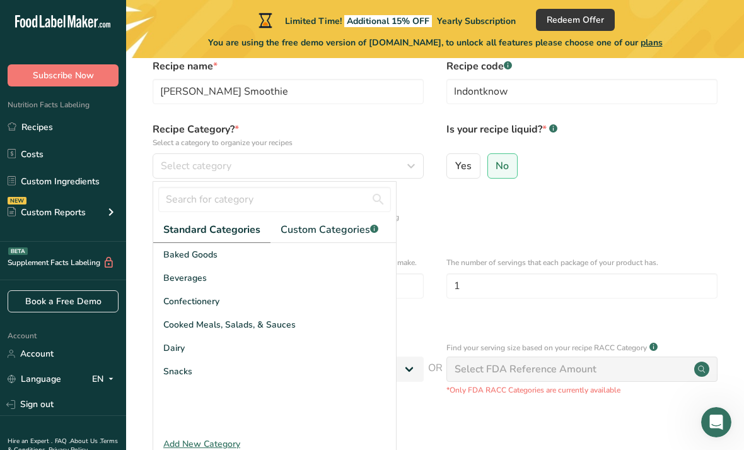
scroll to position [35, 0]
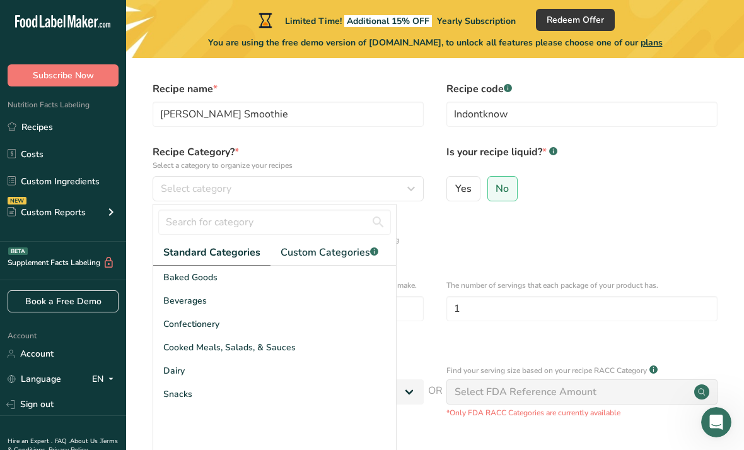
click at [175, 387] on div "Snacks" at bounding box center [274, 393] width 243 height 23
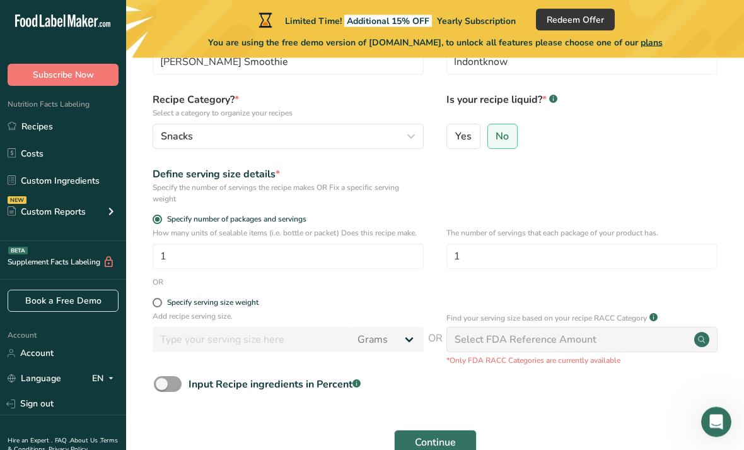
scroll to position [88, 0]
click at [156, 299] on span at bounding box center [157, 302] width 9 height 9
click at [156, 299] on input "Specify serving size weight" at bounding box center [157, 302] width 8 height 8
radio input "true"
radio input "false"
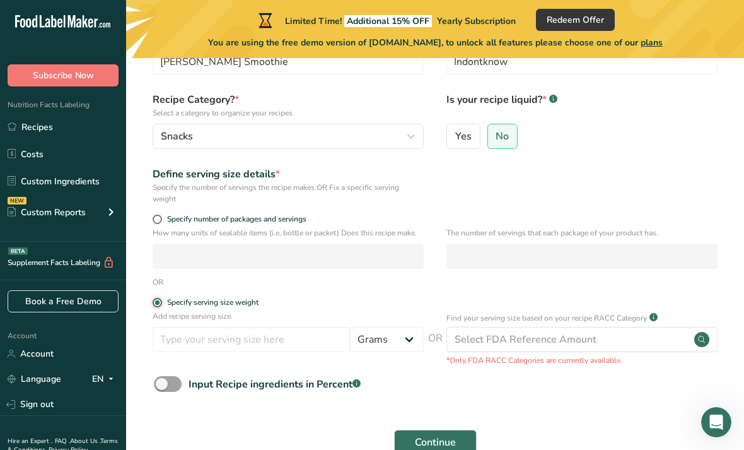
scroll to position [120, 0]
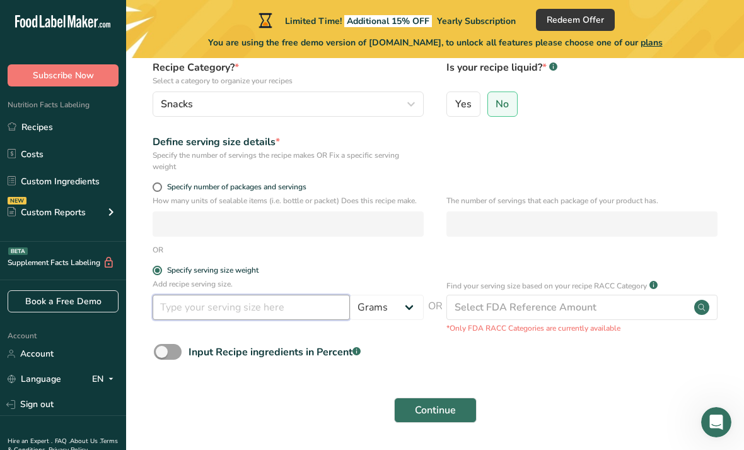
click at [291, 312] on input "number" at bounding box center [251, 307] width 197 height 25
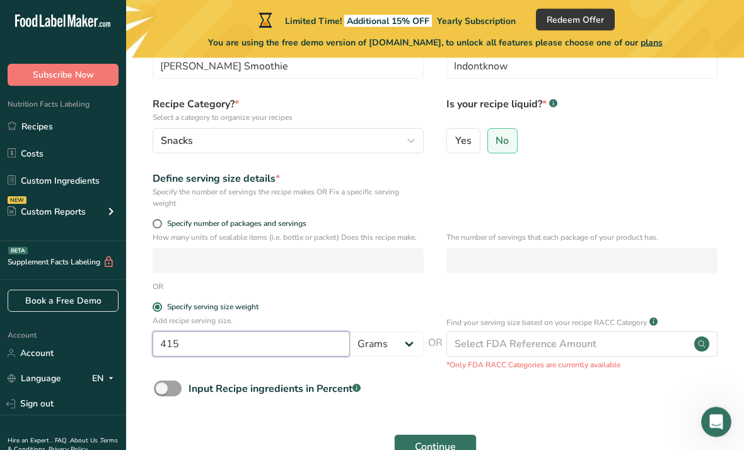
scroll to position [83, 0]
type input "415"
click at [163, 227] on span "Specify number of packages and servings" at bounding box center [234, 223] width 144 height 9
click at [161, 227] on input "Specify number of packages and servings" at bounding box center [157, 224] width 8 height 8
radio input "true"
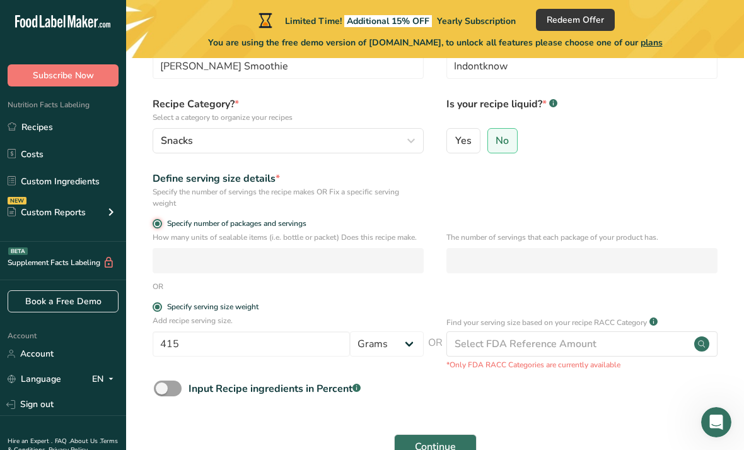
radio input "false"
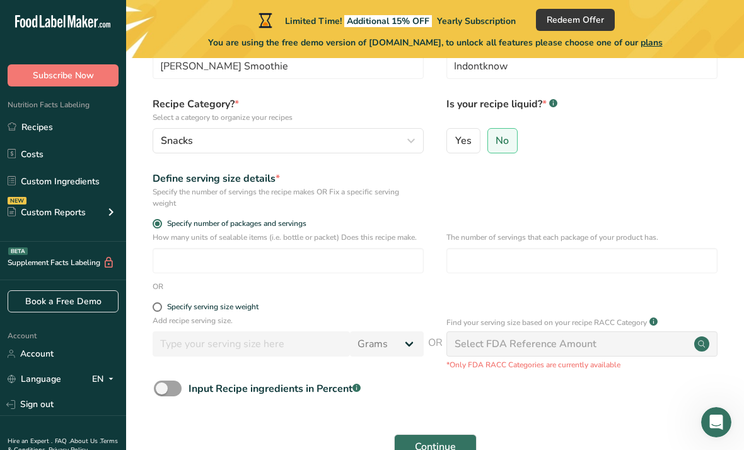
click at [156, 224] on span at bounding box center [157, 223] width 9 height 9
click at [156, 224] on input "Specify number of packages and servings" at bounding box center [157, 224] width 8 height 8
click at [150, 221] on div "Specify number of packages and servings" at bounding box center [435, 225] width 578 height 13
click at [154, 224] on span at bounding box center [157, 223] width 9 height 9
click at [154, 224] on input "Specify number of packages and servings" at bounding box center [157, 224] width 8 height 8
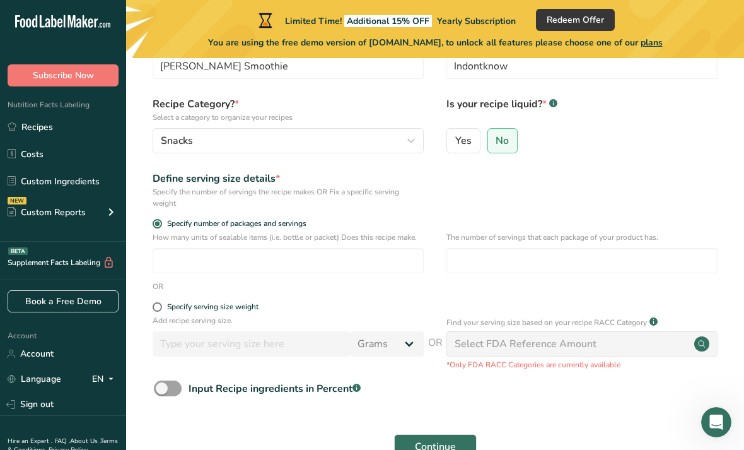
click at [167, 311] on span "Specify serving size weight" at bounding box center [210, 306] width 97 height 9
click at [161, 311] on input "Specify serving size weight" at bounding box center [157, 307] width 8 height 8
radio input "true"
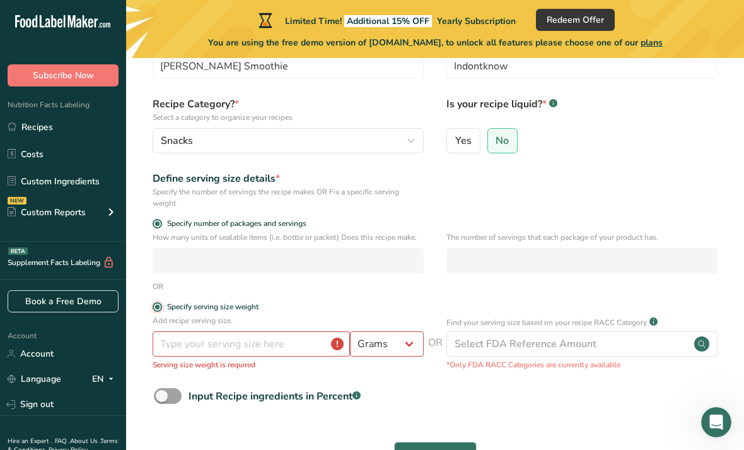
radio input "false"
click at [174, 351] on input "number" at bounding box center [251, 343] width 197 height 25
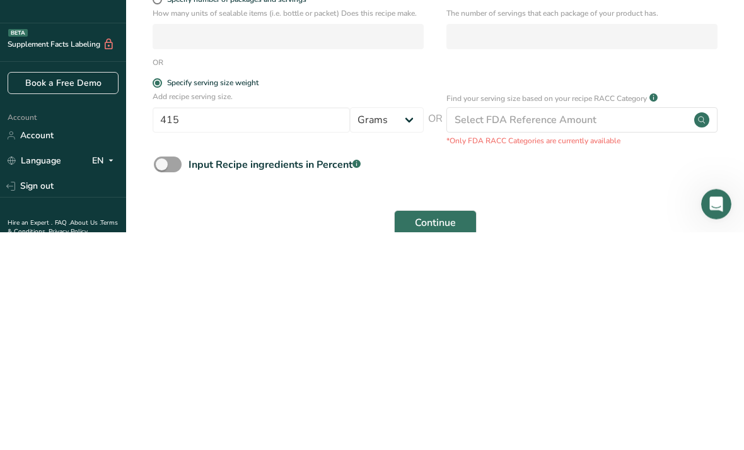
scroll to position [120, 0]
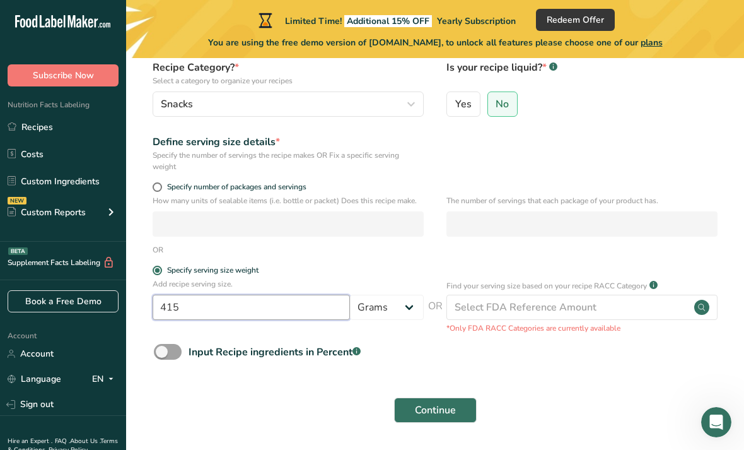
type input "415"
click at [458, 413] on button "Continue" at bounding box center [435, 409] width 83 height 25
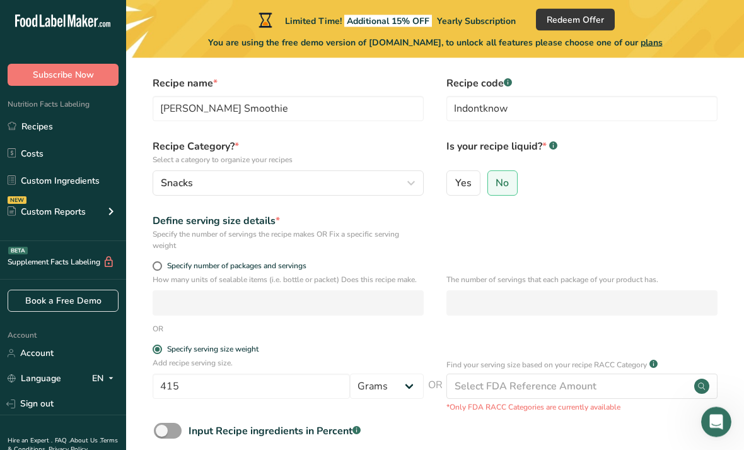
scroll to position [13, 0]
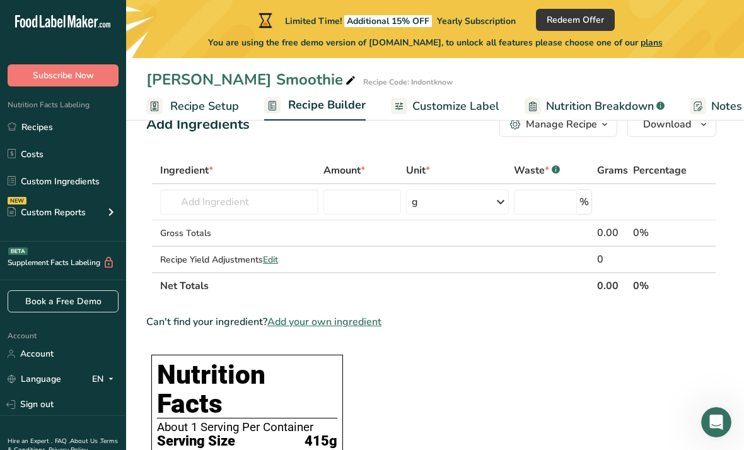
scroll to position [40, 0]
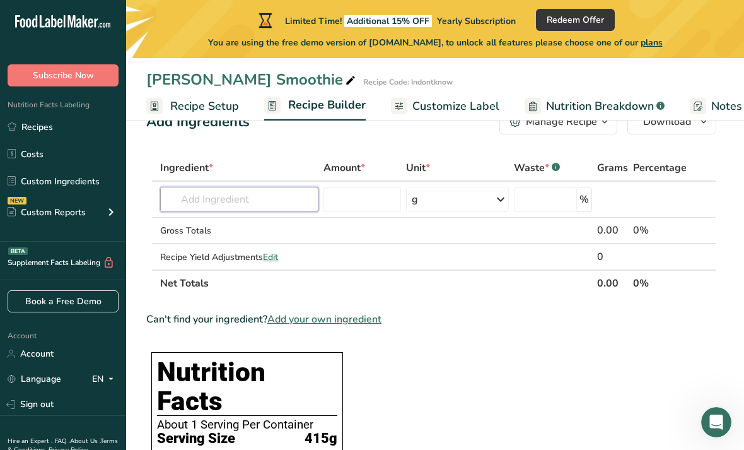
click at [285, 204] on input "text" at bounding box center [239, 199] width 158 height 25
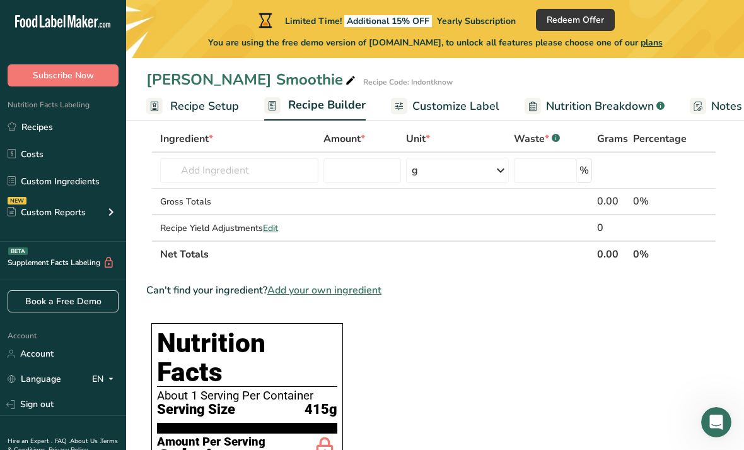
scroll to position [0, 0]
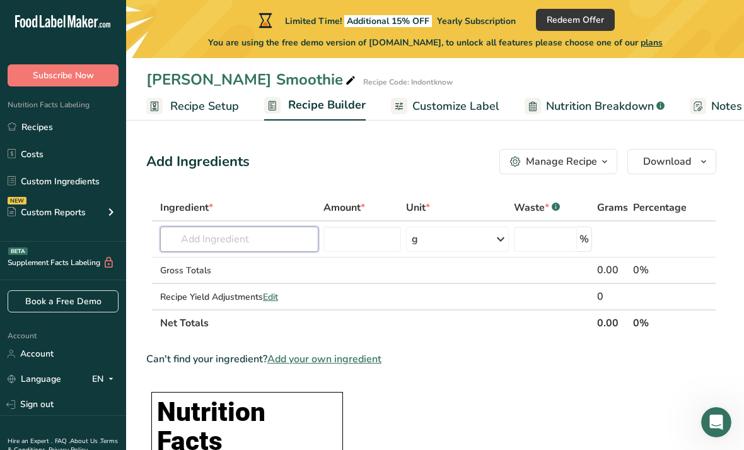
click at [179, 237] on input "text" at bounding box center [239, 238] width 158 height 25
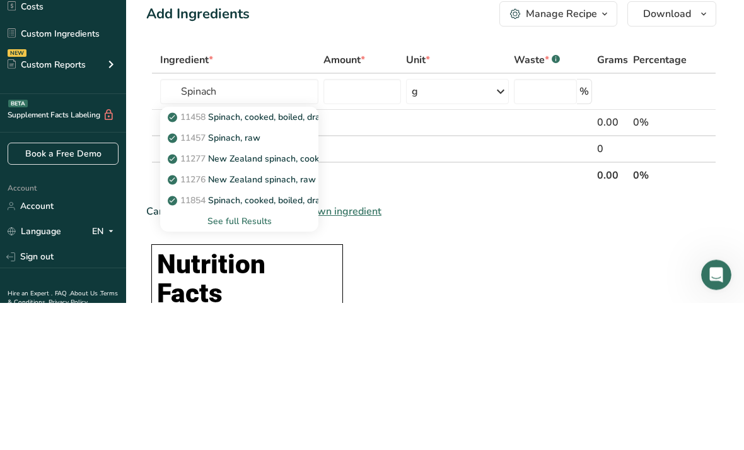
click at [231, 279] on p "11457 Spinach, raw" at bounding box center [215, 285] width 90 height 13
type input "Spinach, raw"
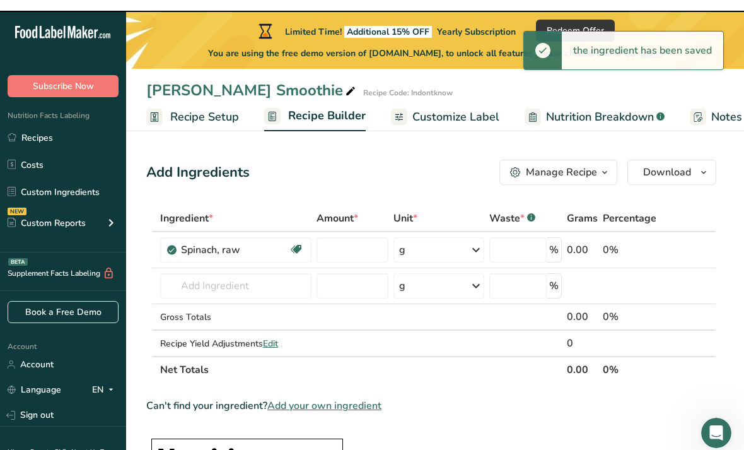
type input "0"
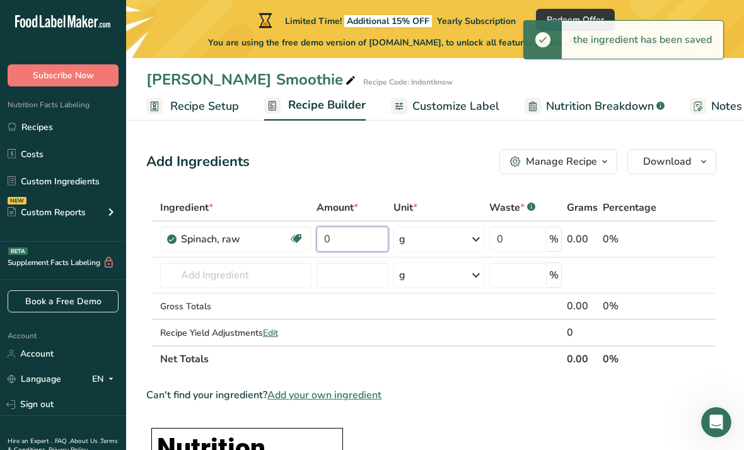
click at [362, 242] on input "0" at bounding box center [353, 238] width 72 height 25
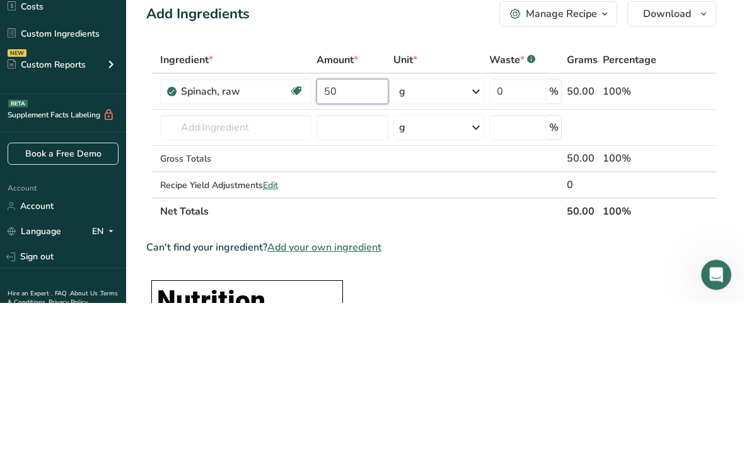
type input "5"
type input "80"
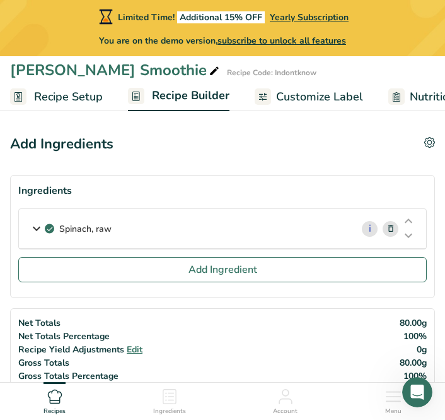
click at [406, 240] on icon at bounding box center [408, 235] width 15 height 9
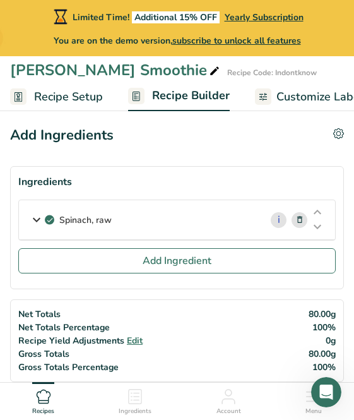
scroll to position [17, 0]
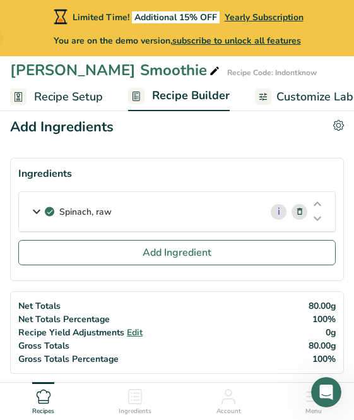
click at [98, 216] on p "Spinach, raw" at bounding box center [85, 211] width 52 height 13
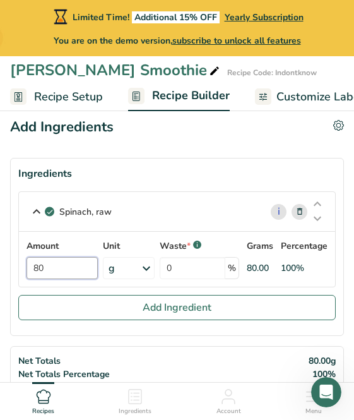
click at [52, 273] on input "80" at bounding box center [61, 268] width 71 height 22
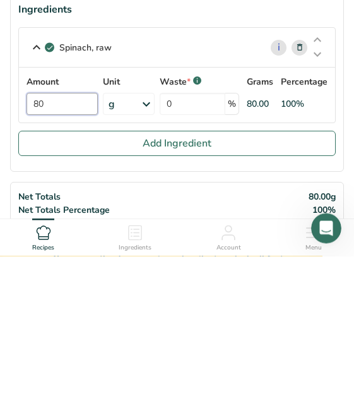
type input "8"
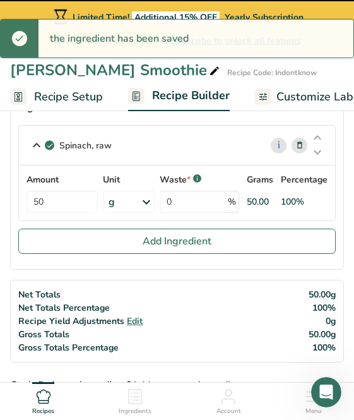
scroll to position [77, 0]
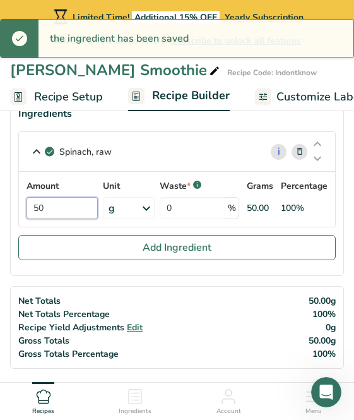
type input "50"
click at [97, 257] on button "Add Ingredient" at bounding box center [176, 247] width 317 height 25
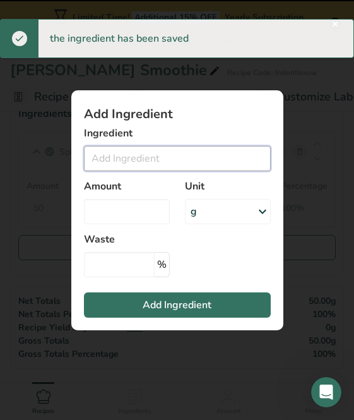
click at [113, 170] on input "Add ingredient modal" at bounding box center [177, 158] width 187 height 25
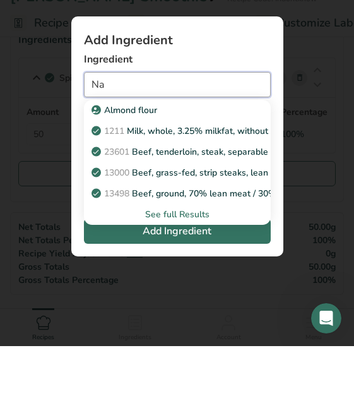
type input "N"
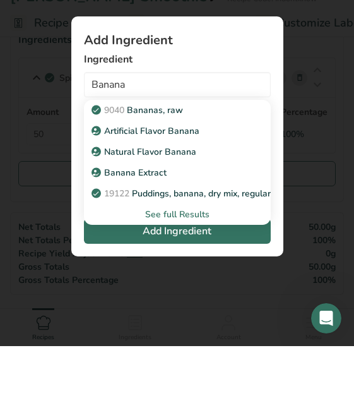
click at [139, 177] on p "9040 [GEOGRAPHIC_DATA], raw" at bounding box center [138, 183] width 89 height 13
type input "Bananas, raw"
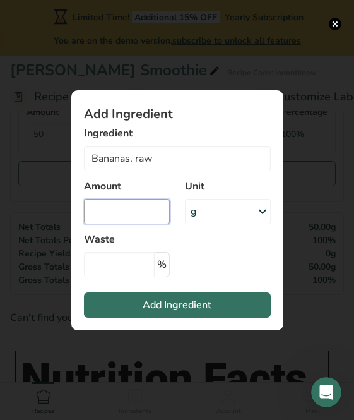
click at [115, 224] on input "Add ingredient modal" at bounding box center [127, 211] width 86 height 25
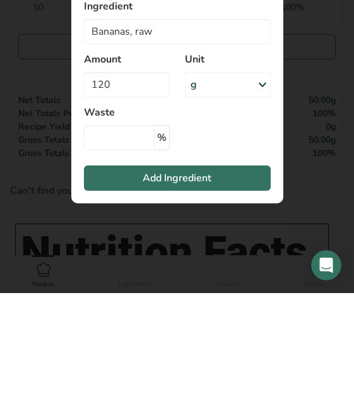
scroll to position [278, 0]
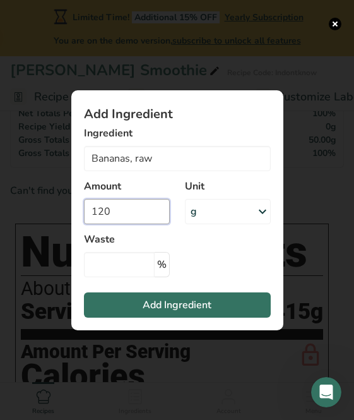
type input "120"
click at [106, 277] on input "Add ingredient modal" at bounding box center [119, 264] width 71 height 25
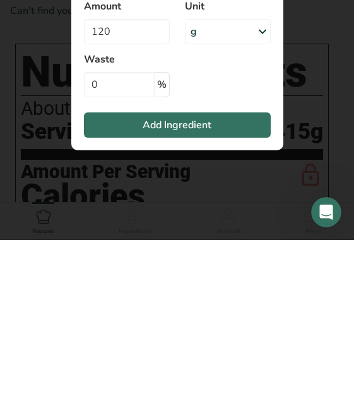
scroll to position [457, 0]
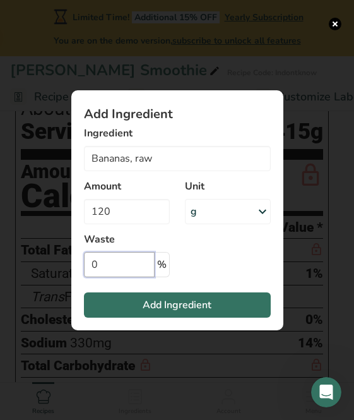
type input "0"
click at [138, 317] on button "Add Ingredient" at bounding box center [177, 304] width 187 height 25
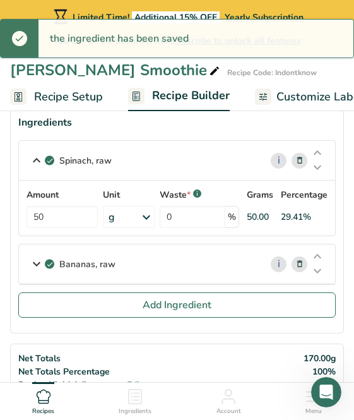
scroll to position [67, 0]
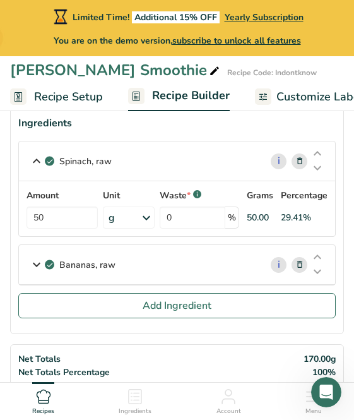
click at [113, 313] on button "Add Ingredient" at bounding box center [176, 305] width 317 height 25
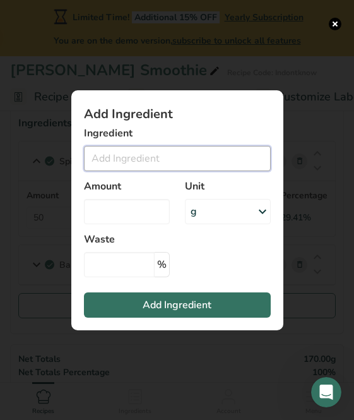
click at [122, 171] on input "Add ingredient modal" at bounding box center [177, 158] width 187 height 25
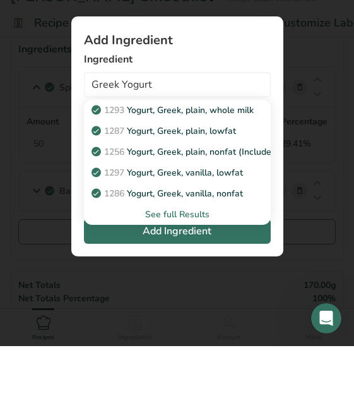
click at [148, 177] on p "1293 Yogurt, Greek, plain, whole milk" at bounding box center [174, 183] width 160 height 13
type input "Yogurt, Greek, plain, whole milk"
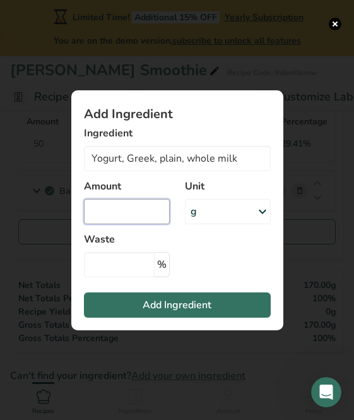
click at [114, 224] on input "Add ingredient modal" at bounding box center [127, 211] width 86 height 25
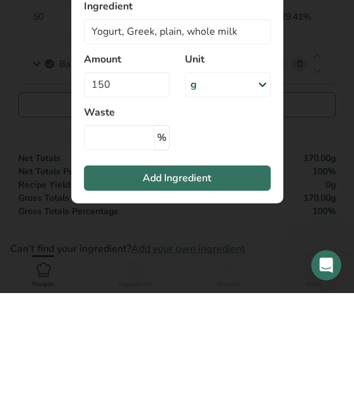
scroll to position [268, 0]
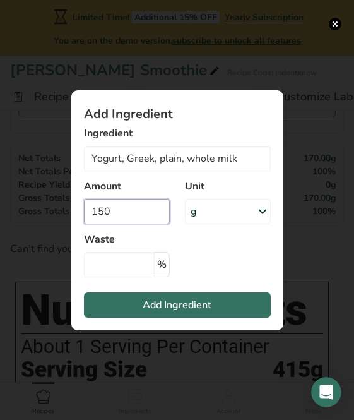
type input "150"
click at [125, 247] on label "Waste" at bounding box center [127, 239] width 86 height 15
click at [119, 277] on input "Add ingredient modal" at bounding box center [119, 264] width 71 height 25
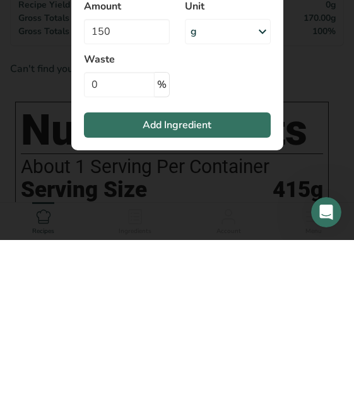
scroll to position [448, 0]
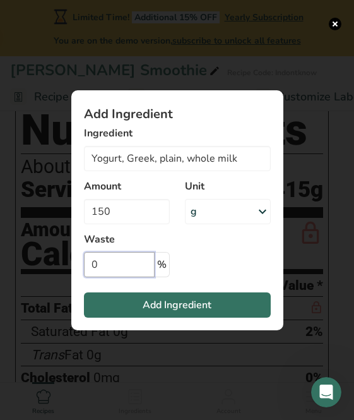
type input "0"
click at [147, 317] on button "Add Ingredient" at bounding box center [177, 304] width 187 height 25
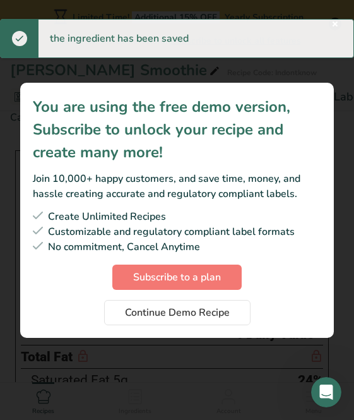
click at [129, 320] on span "Continue Demo Recipe" at bounding box center [177, 312] width 105 height 15
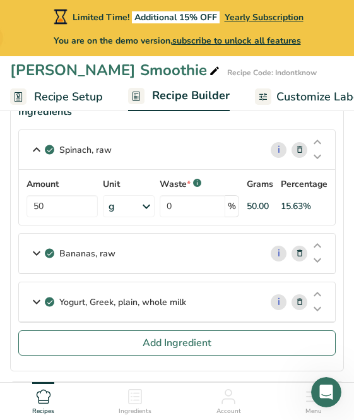
scroll to position [79, 0]
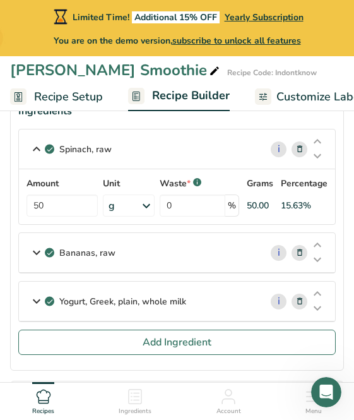
click at [86, 364] on section "Ingredients Spinach, raw i Amount 50 Unit g Portions 1 cup 1 bunch 1 leaf See m…" at bounding box center [177, 232] width 334 height 275
click at [86, 353] on button "Add Ingredient" at bounding box center [176, 341] width 317 height 25
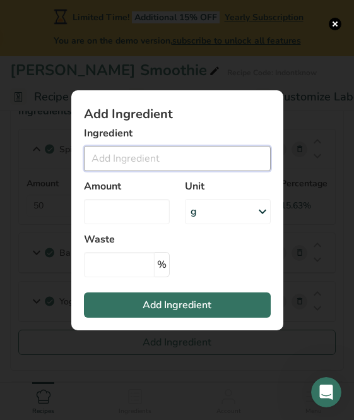
click at [121, 171] on input "Add ingredient modal" at bounding box center [177, 158] width 187 height 25
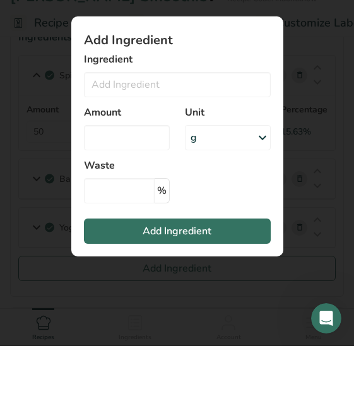
scroll to position [153, 0]
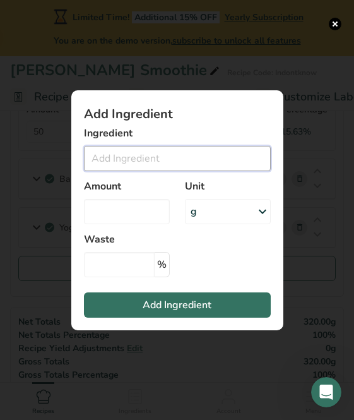
click at [113, 171] on input "Add ingredient modal" at bounding box center [177, 158] width 187 height 25
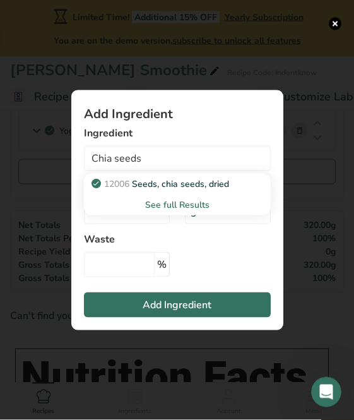
scroll to position [250, 0]
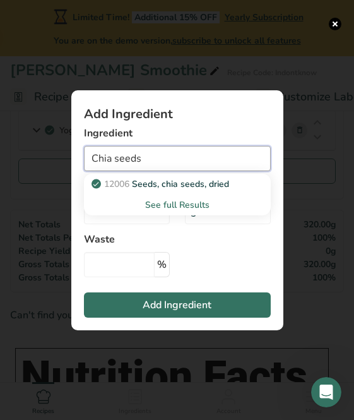
type input "Chia seeds"
click at [168, 270] on div "Waste %" at bounding box center [130, 254] width 93 height 45
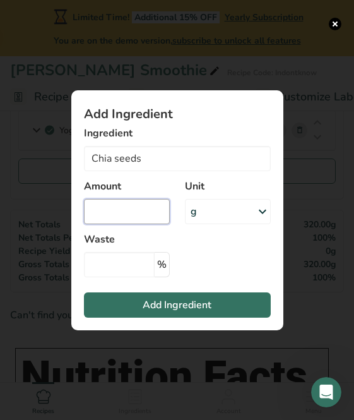
click at [115, 224] on input "Add ingredient modal" at bounding box center [127, 211] width 86 height 25
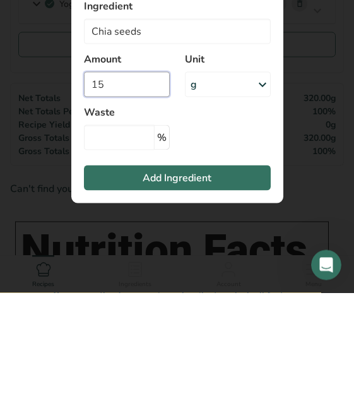
type input "15"
click at [107, 252] on input "Add ingredient modal" at bounding box center [119, 264] width 71 height 25
type input "0"
click at [110, 292] on button "Add Ingredient" at bounding box center [177, 304] width 187 height 25
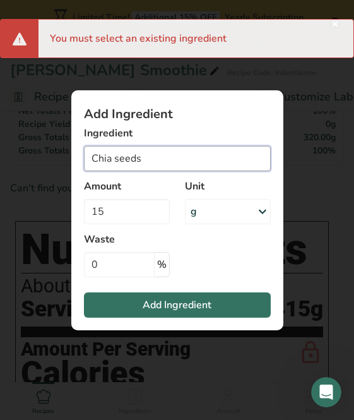
click at [173, 171] on input "Chia seeds" at bounding box center [177, 158] width 187 height 25
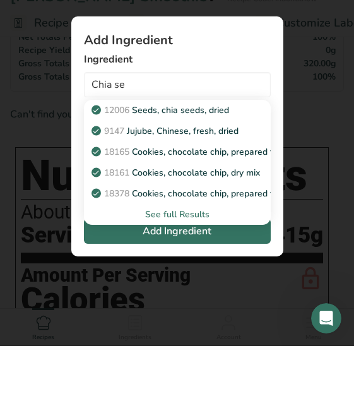
click at [144, 177] on p "12006 Seeds, chia seeds, dried" at bounding box center [161, 183] width 135 height 13
type input "Seeds, chia seeds, dried"
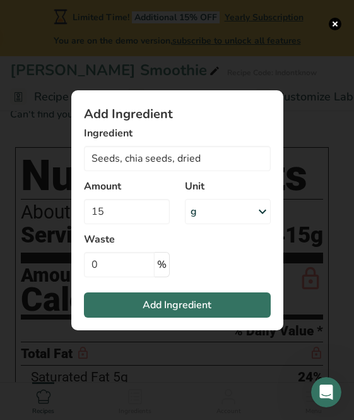
click at [115, 315] on button "Add Ingredient" at bounding box center [177, 304] width 187 height 25
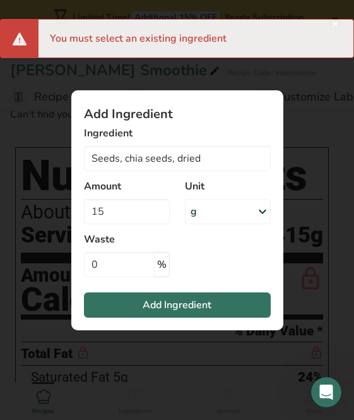
click at [127, 317] on button "Add Ingredient" at bounding box center [177, 304] width 187 height 25
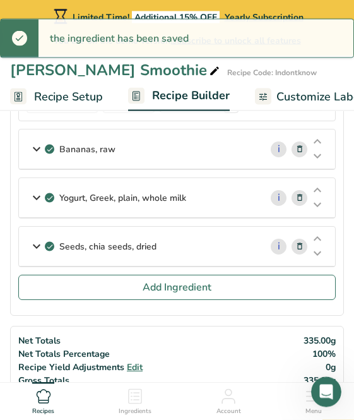
click at [92, 296] on button "Add Ingredient" at bounding box center [176, 287] width 317 height 25
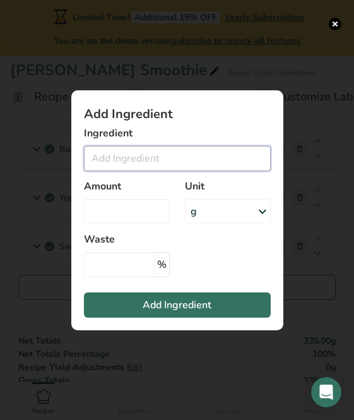
click at [115, 171] on input "Add ingredient modal" at bounding box center [177, 158] width 187 height 25
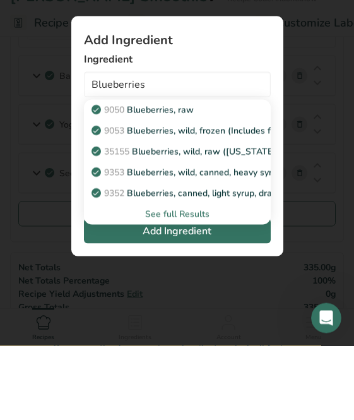
click at [152, 177] on p "9050 Blueberries, raw" at bounding box center [144, 183] width 100 height 13
type input "Blueberries, raw"
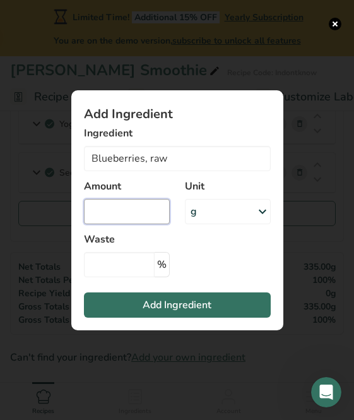
click at [109, 224] on input "Add ingredient modal" at bounding box center [127, 211] width 86 height 25
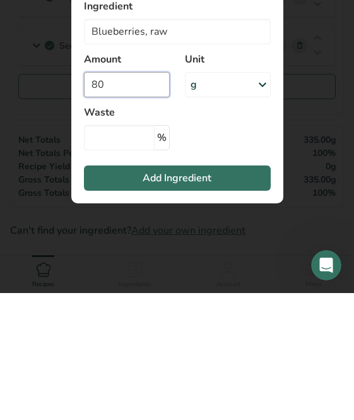
type input "80"
click at [107, 252] on input "Add ingredient modal" at bounding box center [119, 264] width 71 height 25
type input "0"
click at [113, 292] on button "Add Ingredient" at bounding box center [177, 304] width 187 height 25
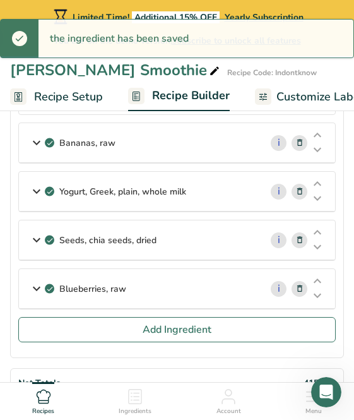
scroll to position [187, 0]
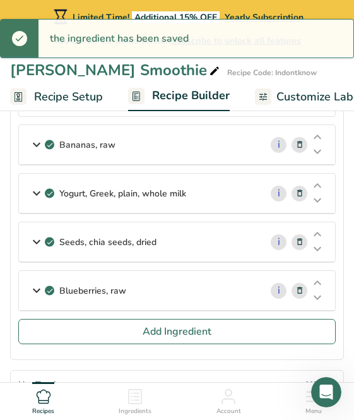
click at [88, 333] on button "Add Ingredient" at bounding box center [176, 331] width 317 height 25
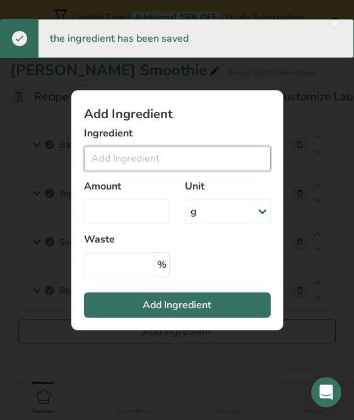
click at [93, 168] on input "Add ingredient modal" at bounding box center [177, 158] width 187 height 25
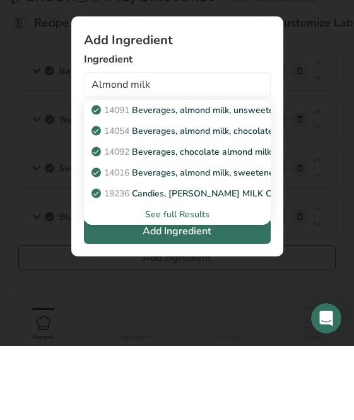
scroll to position [261, 0]
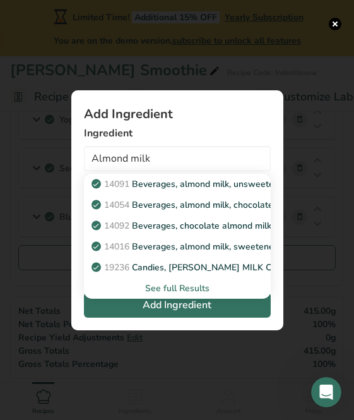
click at [148, 191] on p "14091 Beverages, almond milk, unsweetened, shelf stable" at bounding box center [217, 183] width 247 height 13
type input "Beverages, almond milk, unsweetened, shelf stable"
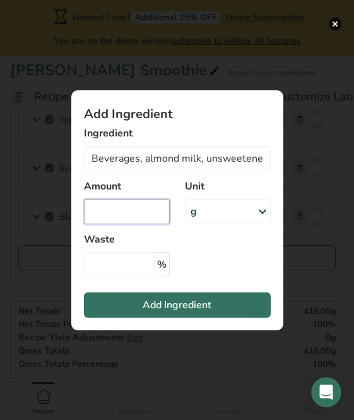
click at [110, 224] on input "Add ingredient modal" at bounding box center [127, 211] width 86 height 25
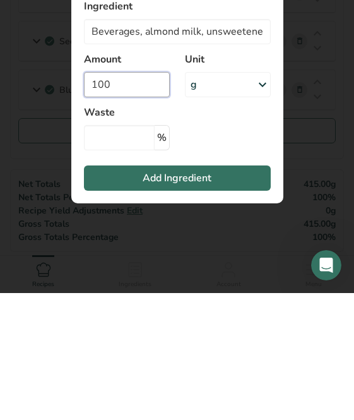
type input "100"
click at [202, 199] on div "g" at bounding box center [228, 211] width 86 height 25
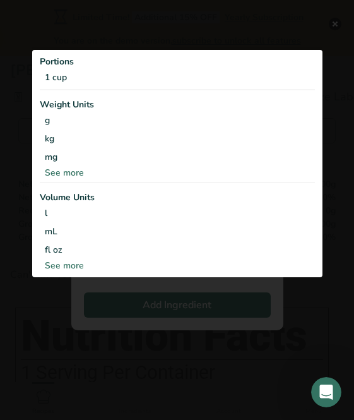
click at [52, 238] on div "mL" at bounding box center [177, 231] width 265 height 13
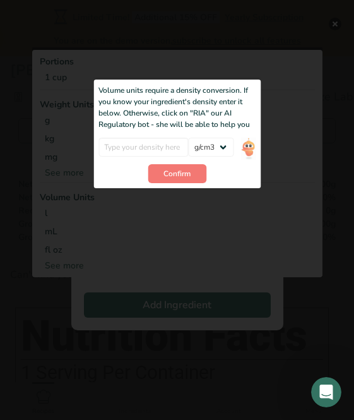
click at [182, 69] on div "Add ingredient modal" at bounding box center [177, 162] width 290 height 230
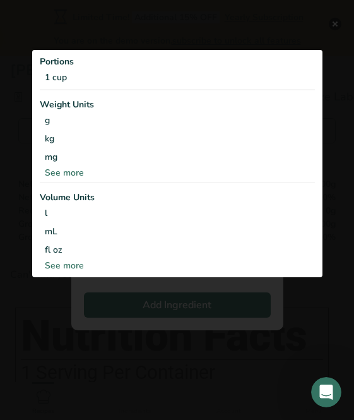
click at [51, 238] on div "mL" at bounding box center [177, 231] width 265 height 13
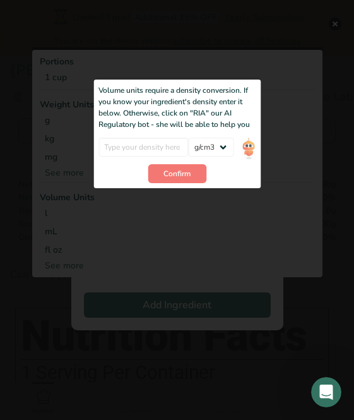
click at [166, 178] on button "Confirm" at bounding box center [177, 173] width 59 height 19
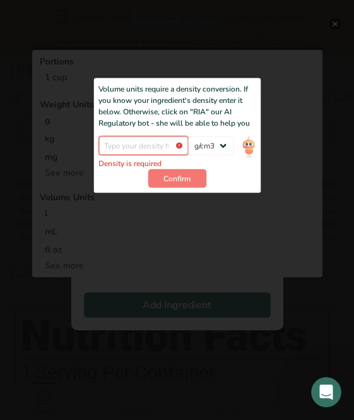
click at [112, 152] on input "Add ingredient modal" at bounding box center [143, 145] width 90 height 19
click at [208, 155] on select "lb/ft3 g/cm3" at bounding box center [211, 145] width 45 height 19
click at [120, 155] on input "Add ingredient modal" at bounding box center [143, 145] width 90 height 19
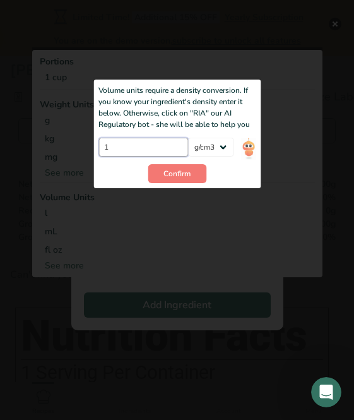
type input "1"
click at [168, 179] on span "Confirm" at bounding box center [176, 173] width 27 height 11
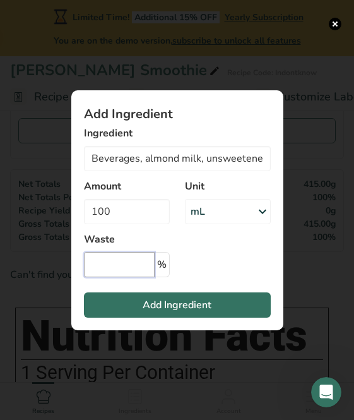
click at [106, 277] on input "Add ingredient modal" at bounding box center [119, 264] width 71 height 25
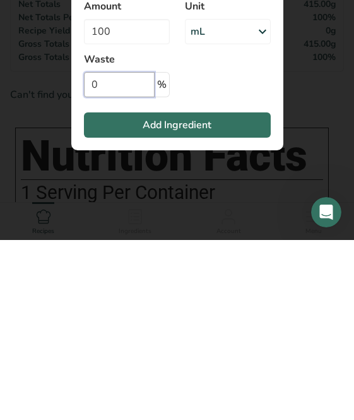
type input "0"
click at [112, 292] on button "Add Ingredient" at bounding box center [177, 304] width 187 height 25
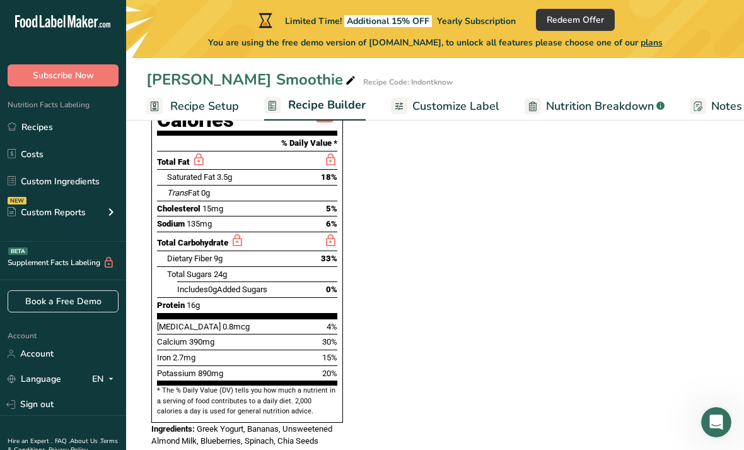
scroll to position [621, 0]
